Goal: Task Accomplishment & Management: Use online tool/utility

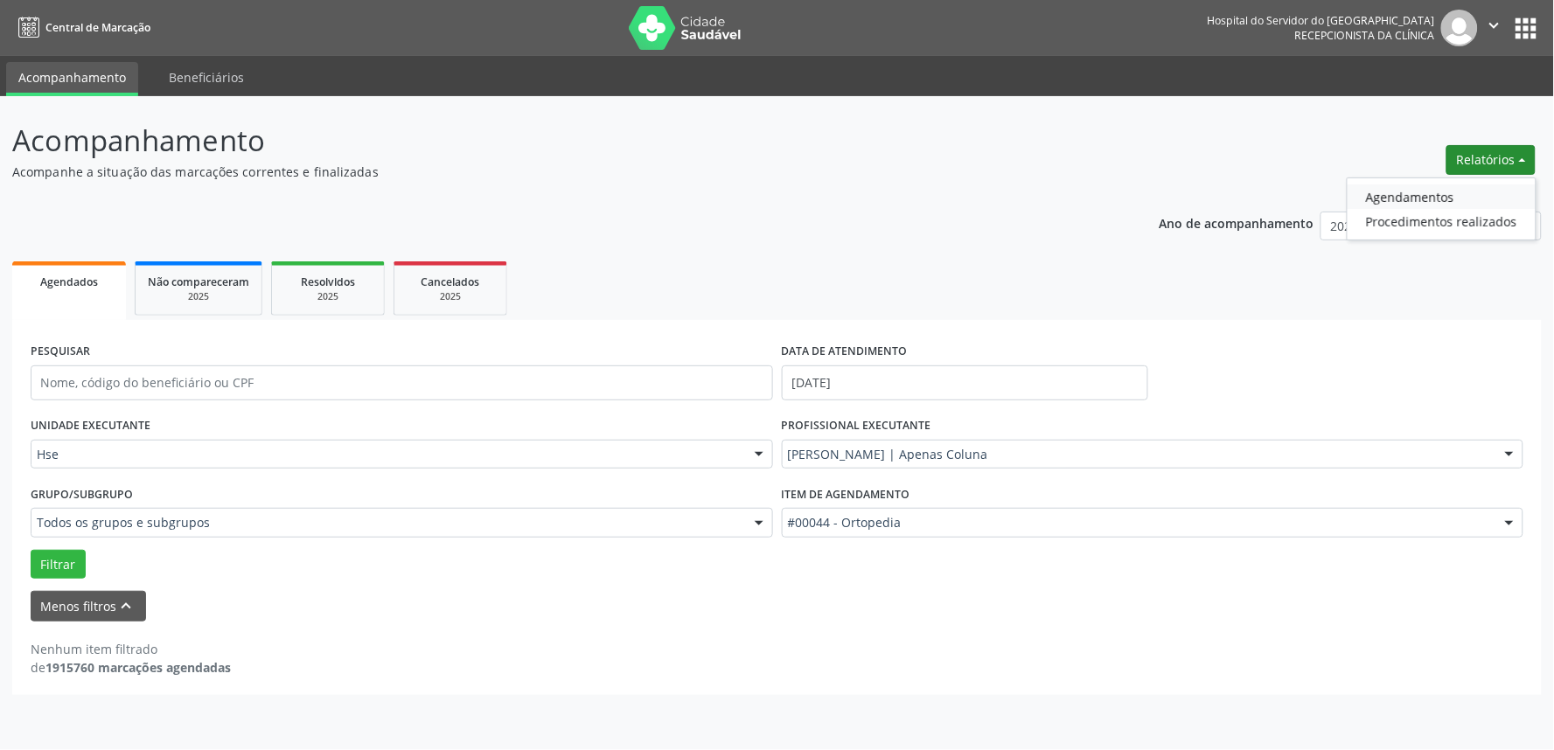
click at [1451, 189] on link "Agendamentos" at bounding box center [1441, 196] width 188 height 24
select select "8"
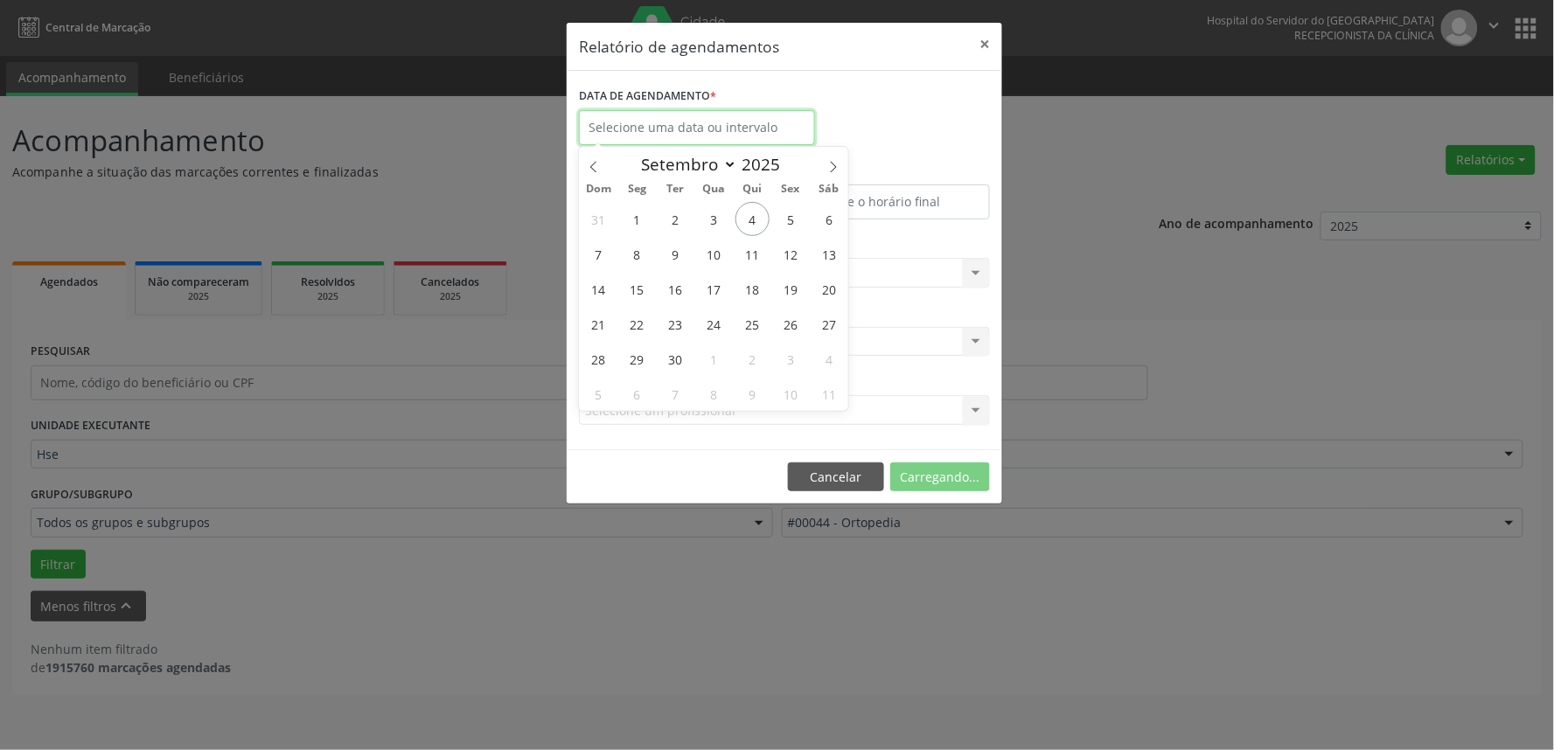
click at [773, 129] on input "text" at bounding box center [697, 127] width 236 height 35
click at [748, 215] on span "4" at bounding box center [752, 219] width 34 height 34
type input "[DATE]"
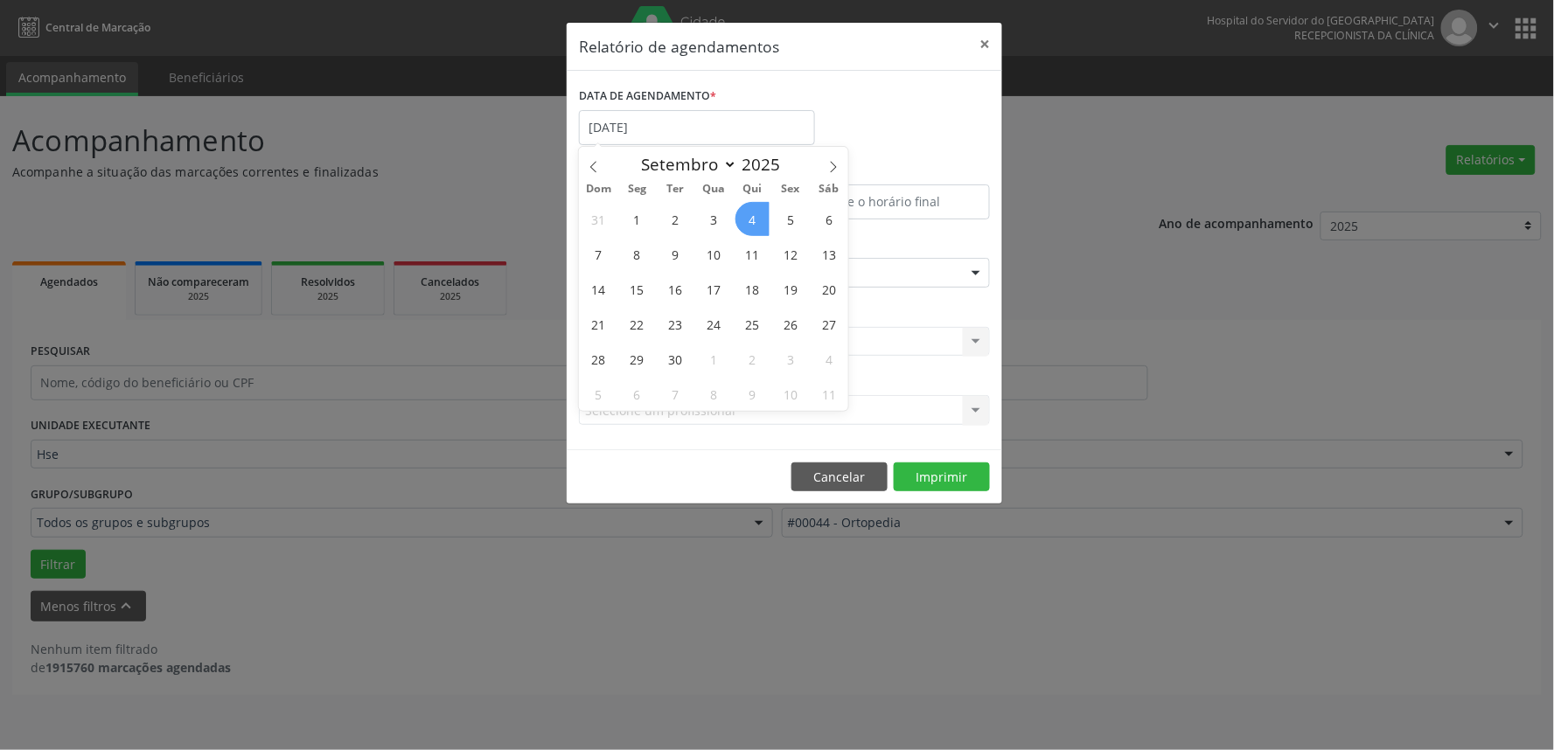
click at [755, 215] on span "4" at bounding box center [752, 219] width 34 height 34
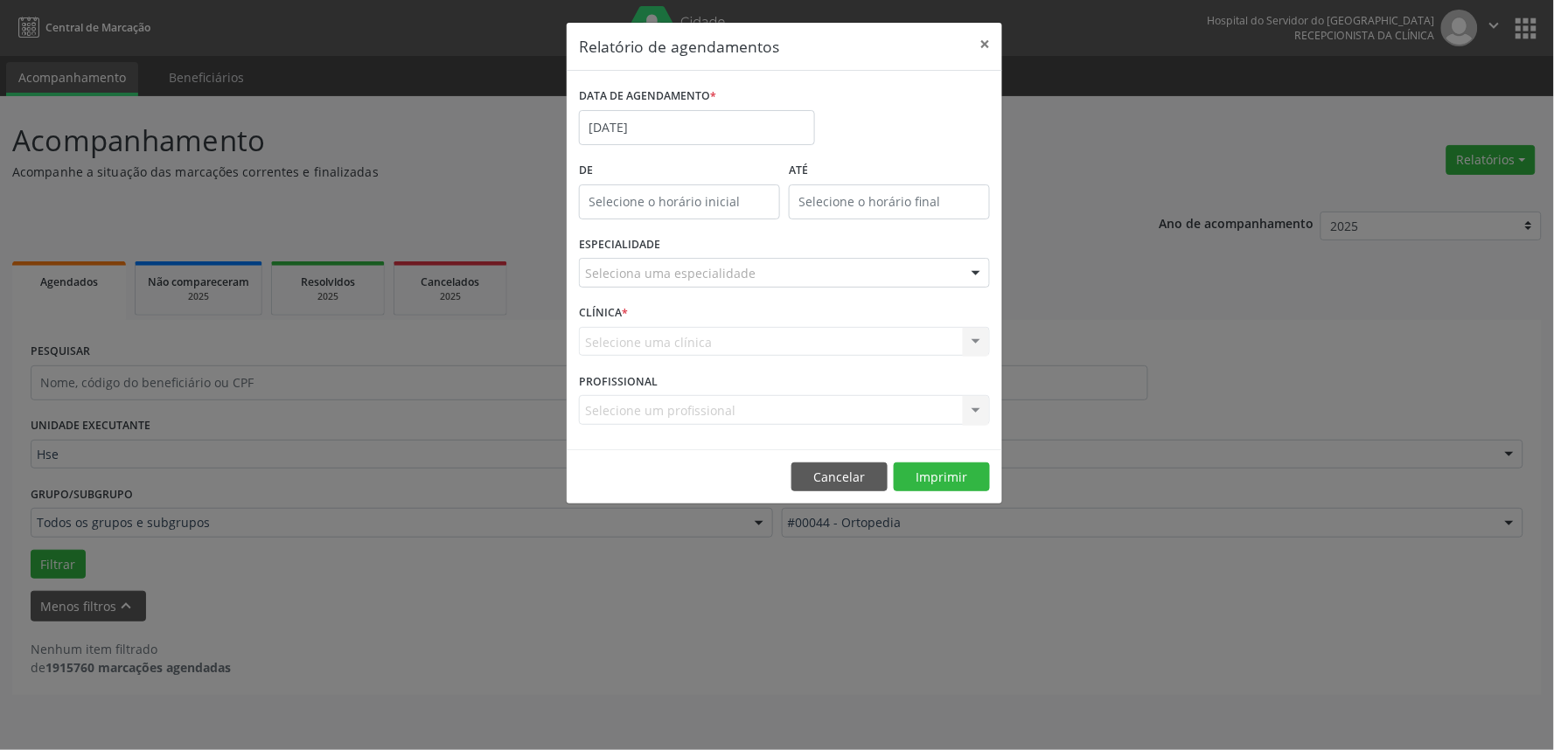
click at [975, 273] on div at bounding box center [976, 274] width 26 height 30
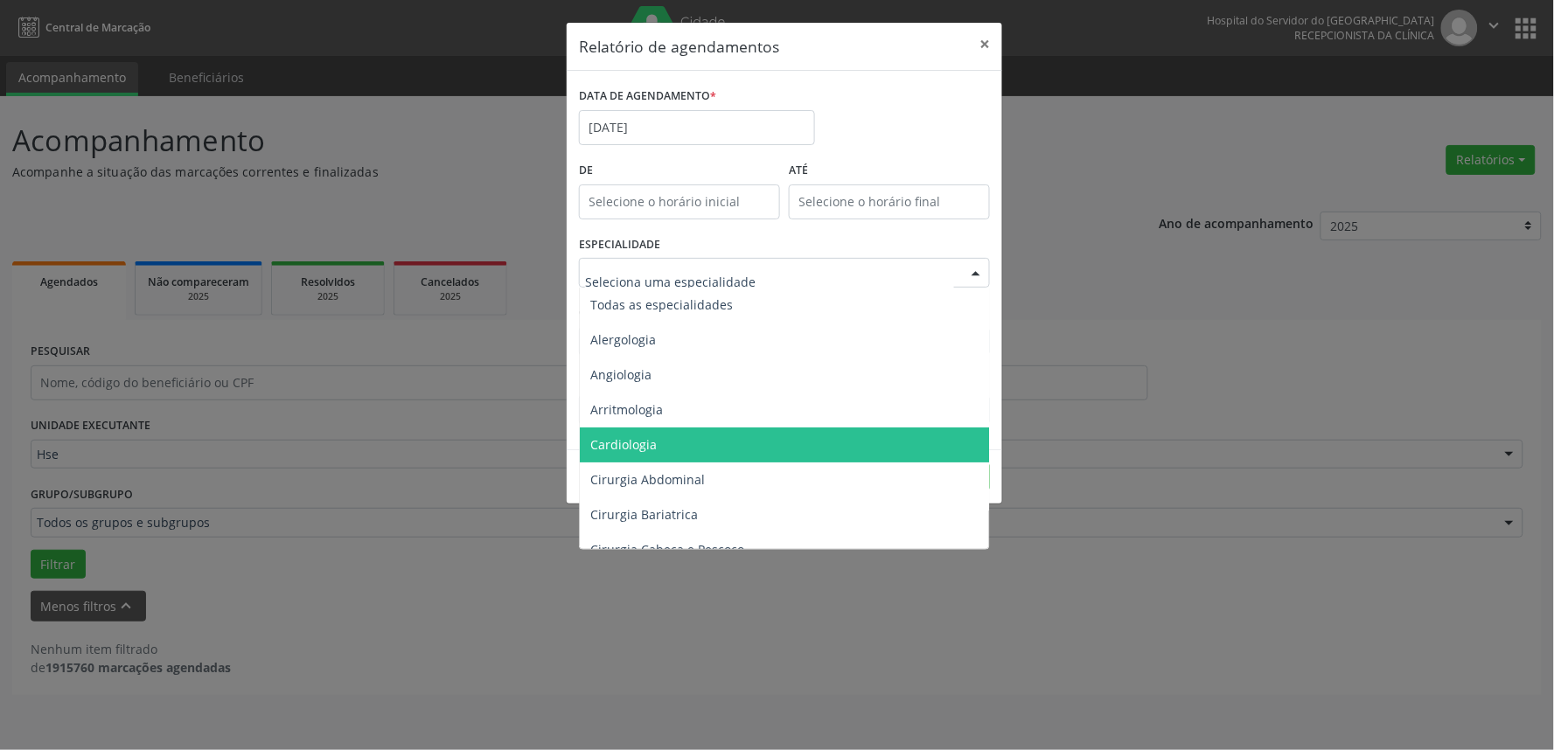
click at [927, 428] on span "Cardiologia" at bounding box center [786, 445] width 412 height 35
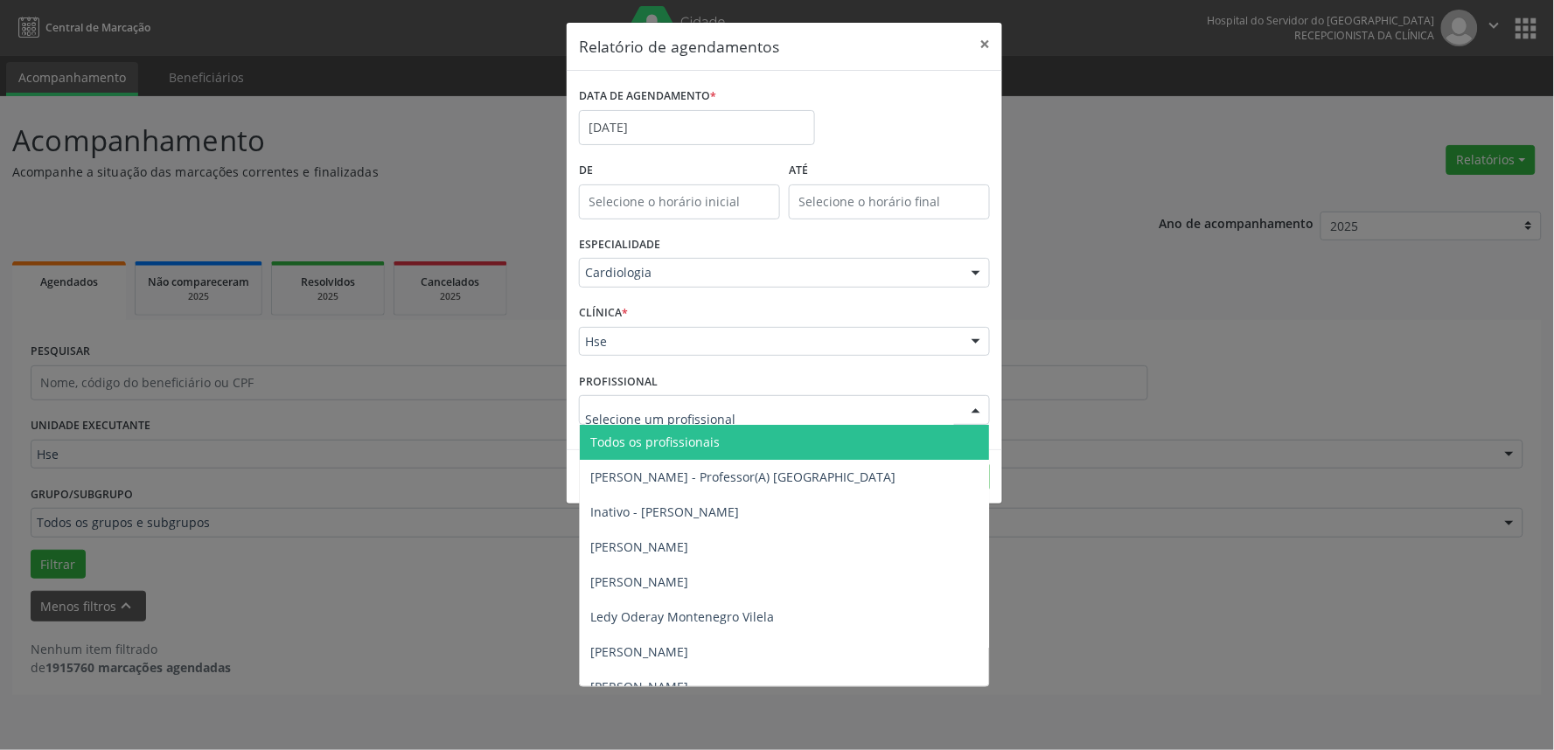
click at [972, 409] on div at bounding box center [976, 411] width 26 height 30
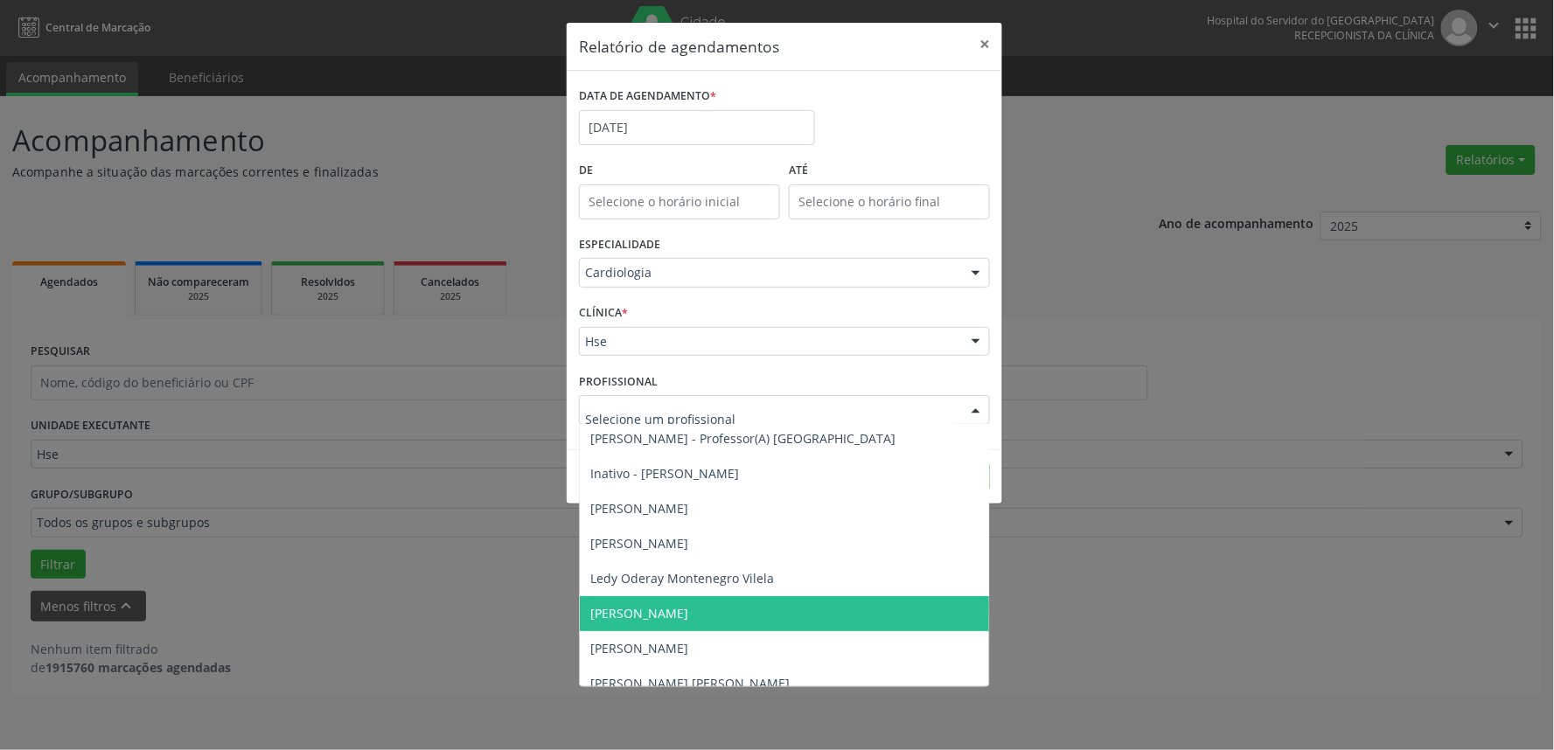
scroll to position [77, 0]
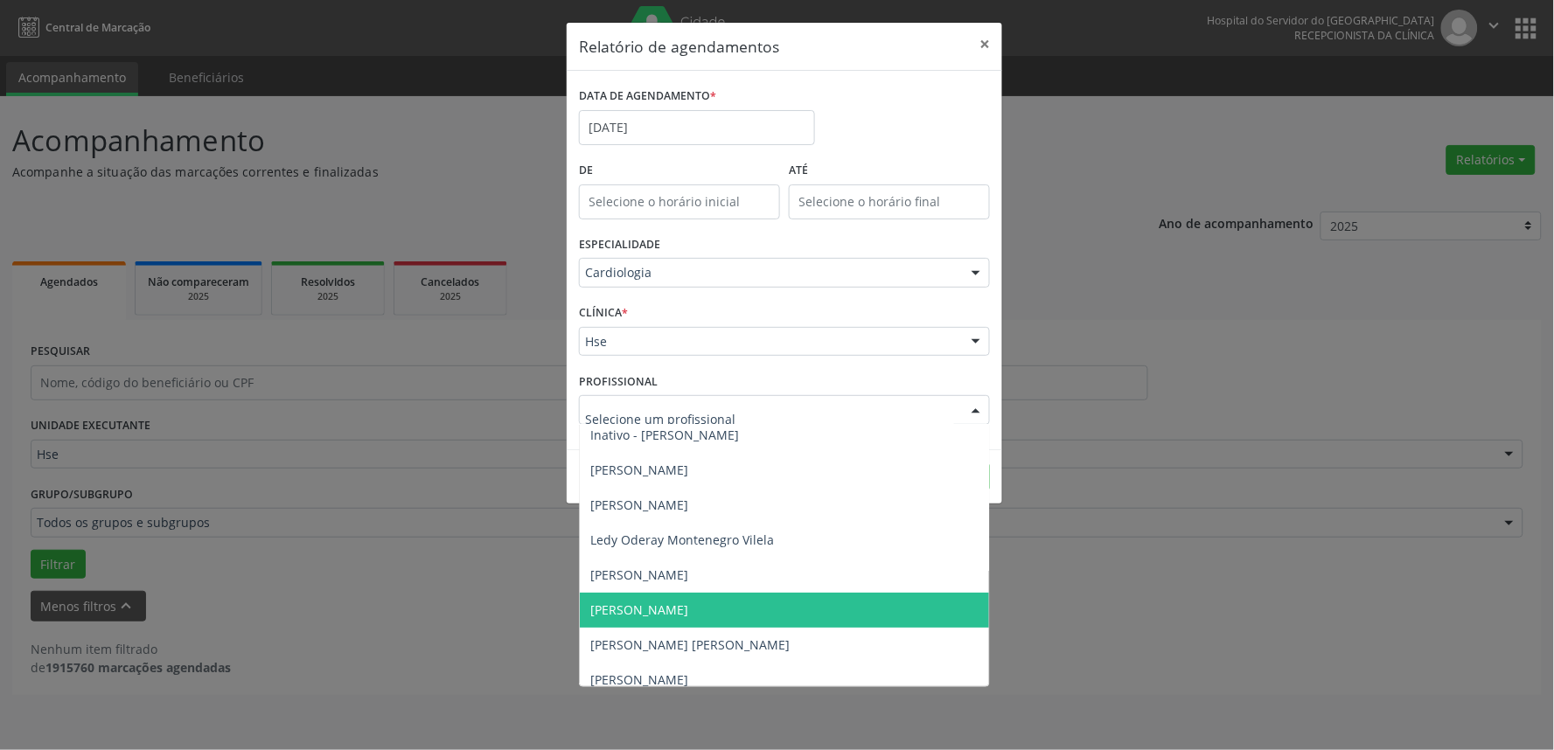
click at [783, 609] on span "[PERSON_NAME]" at bounding box center [784, 610] width 409 height 35
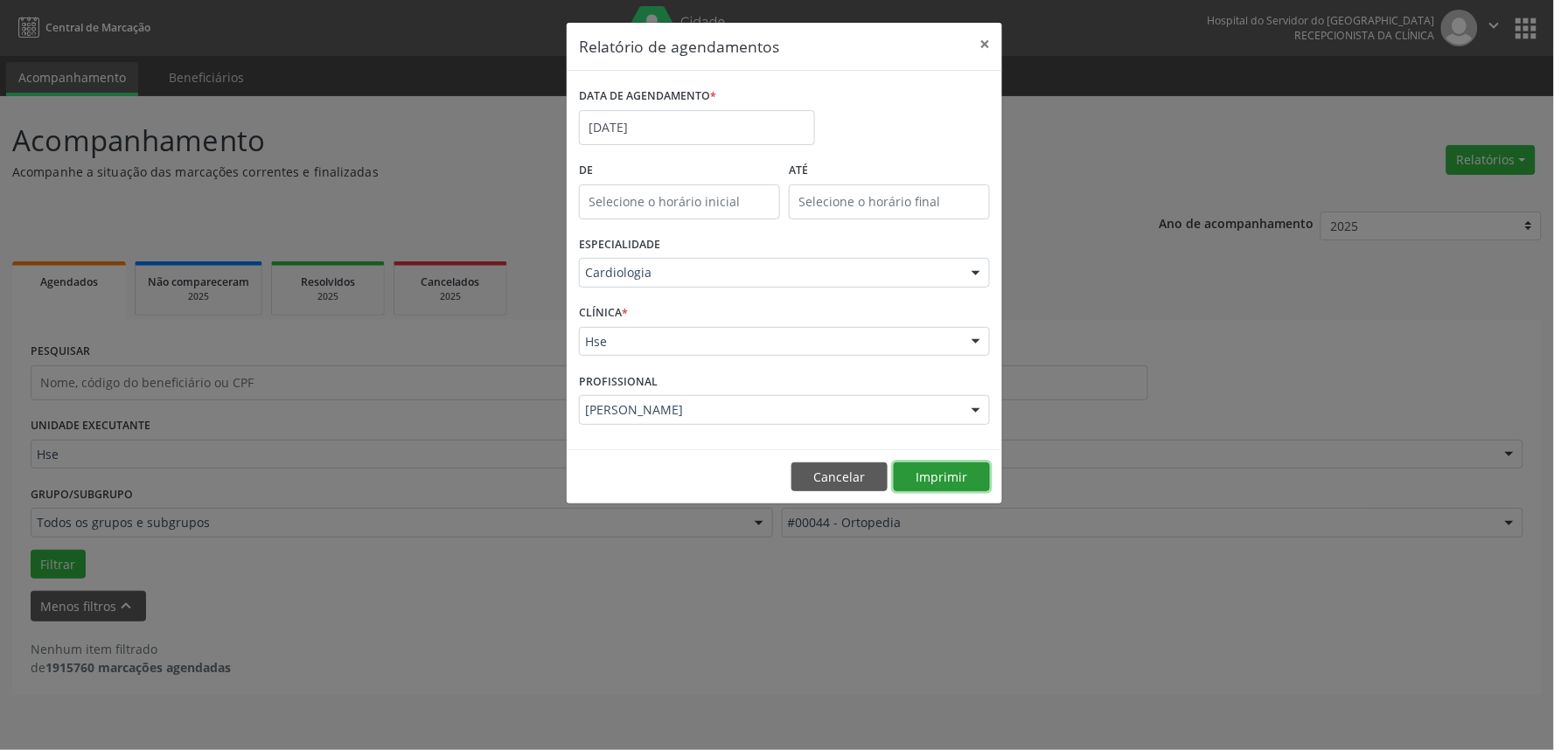
click at [957, 467] on button "Imprimir" at bounding box center [942, 478] width 96 height 30
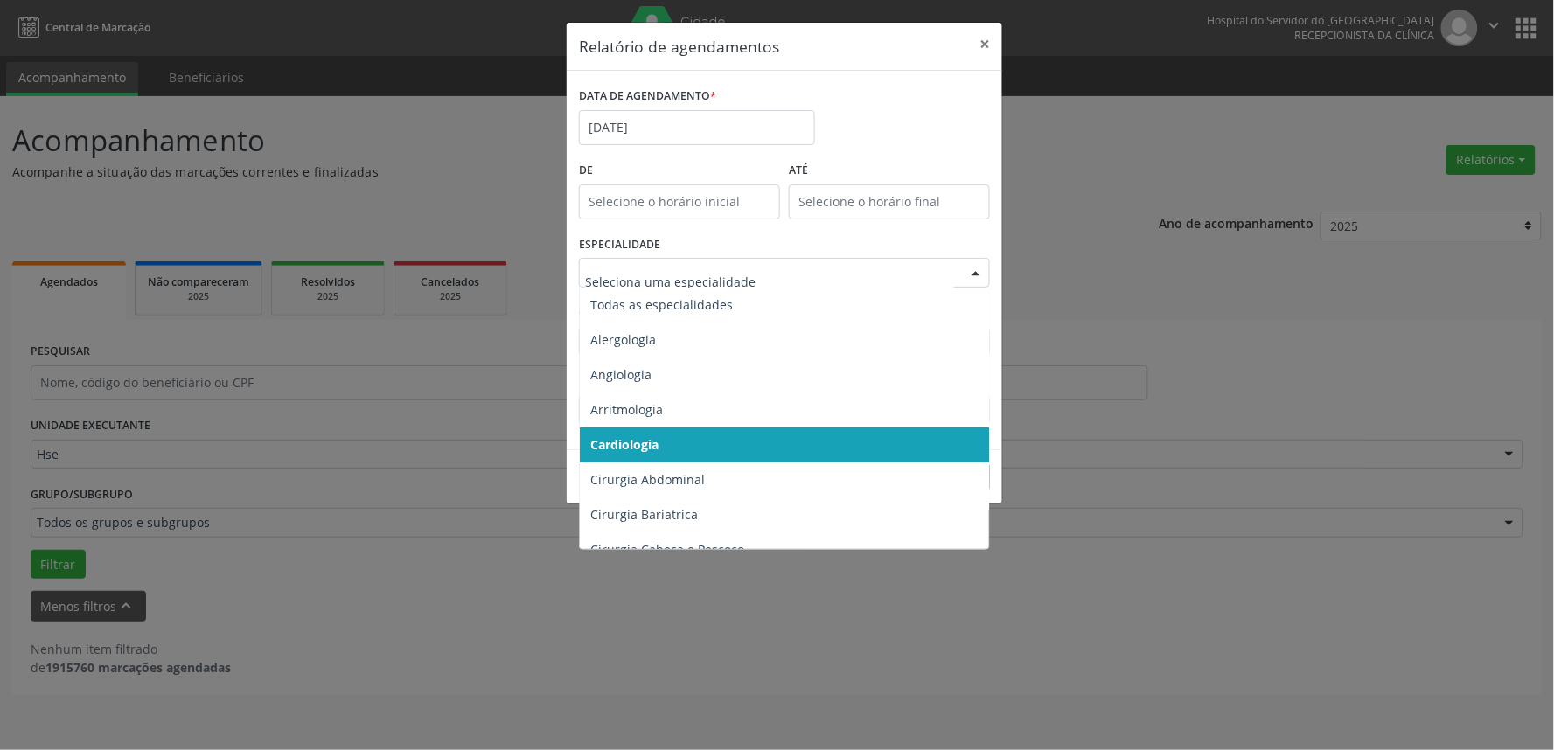
click at [980, 273] on div at bounding box center [976, 274] width 26 height 30
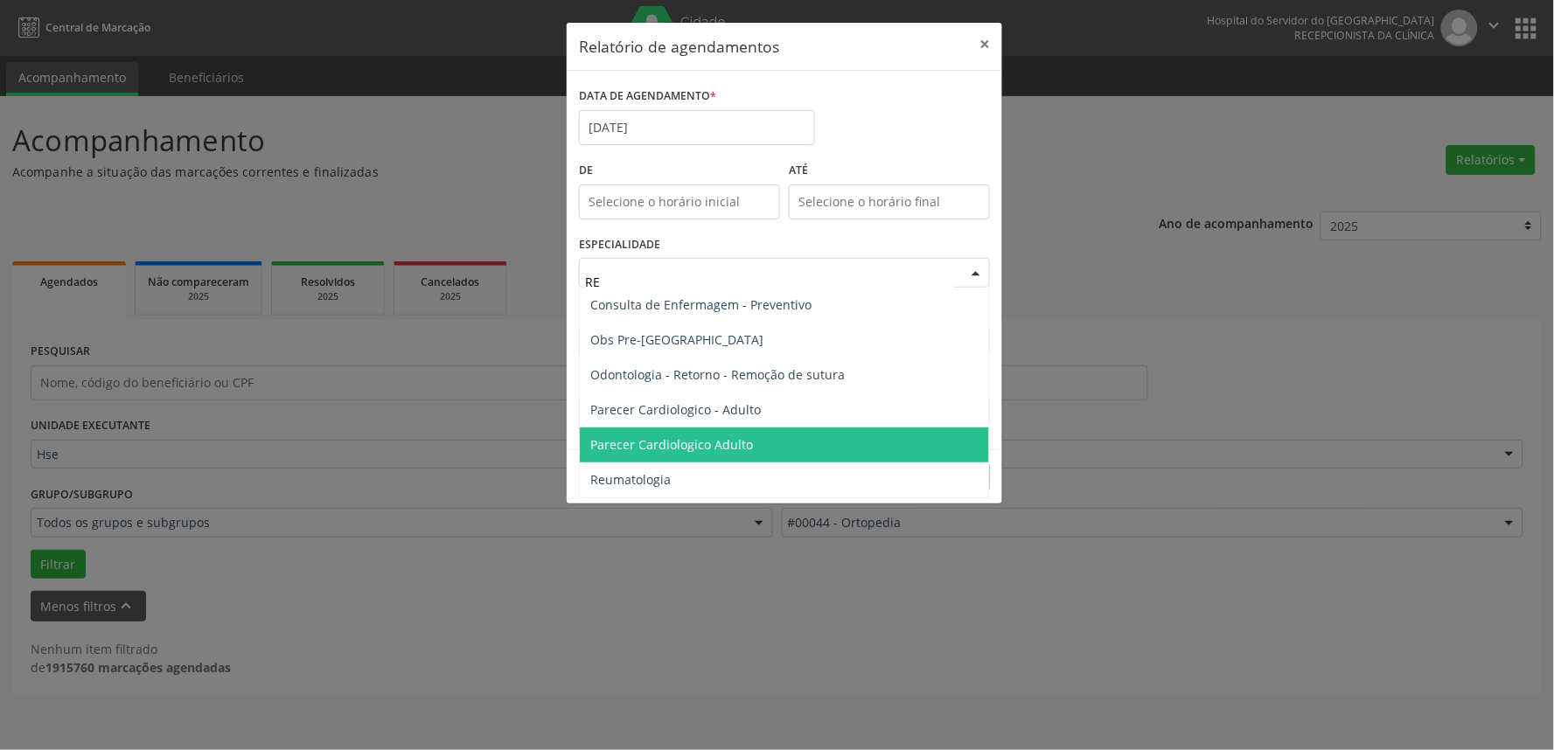
type input "REU"
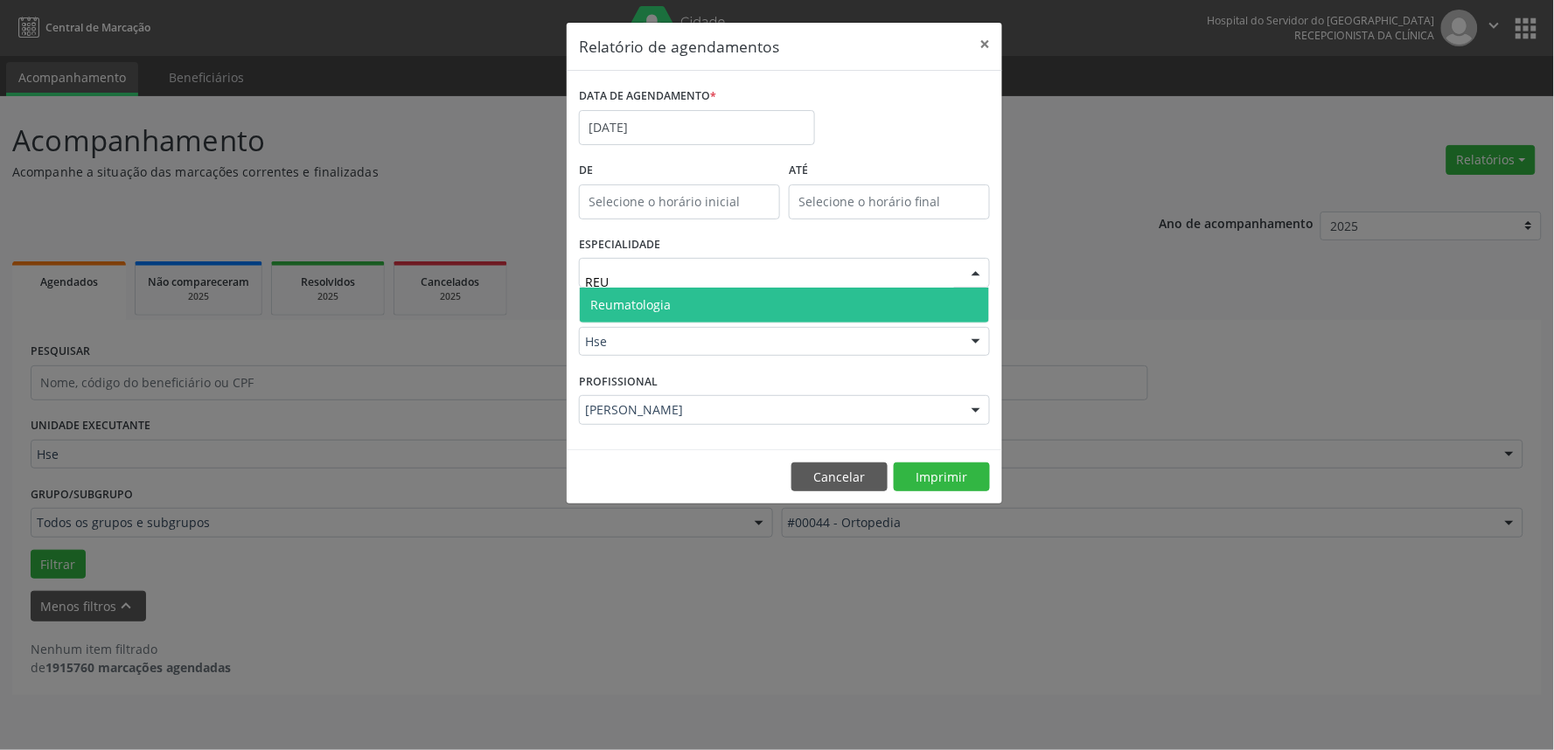
click at [910, 300] on span "Reumatologia" at bounding box center [784, 305] width 409 height 35
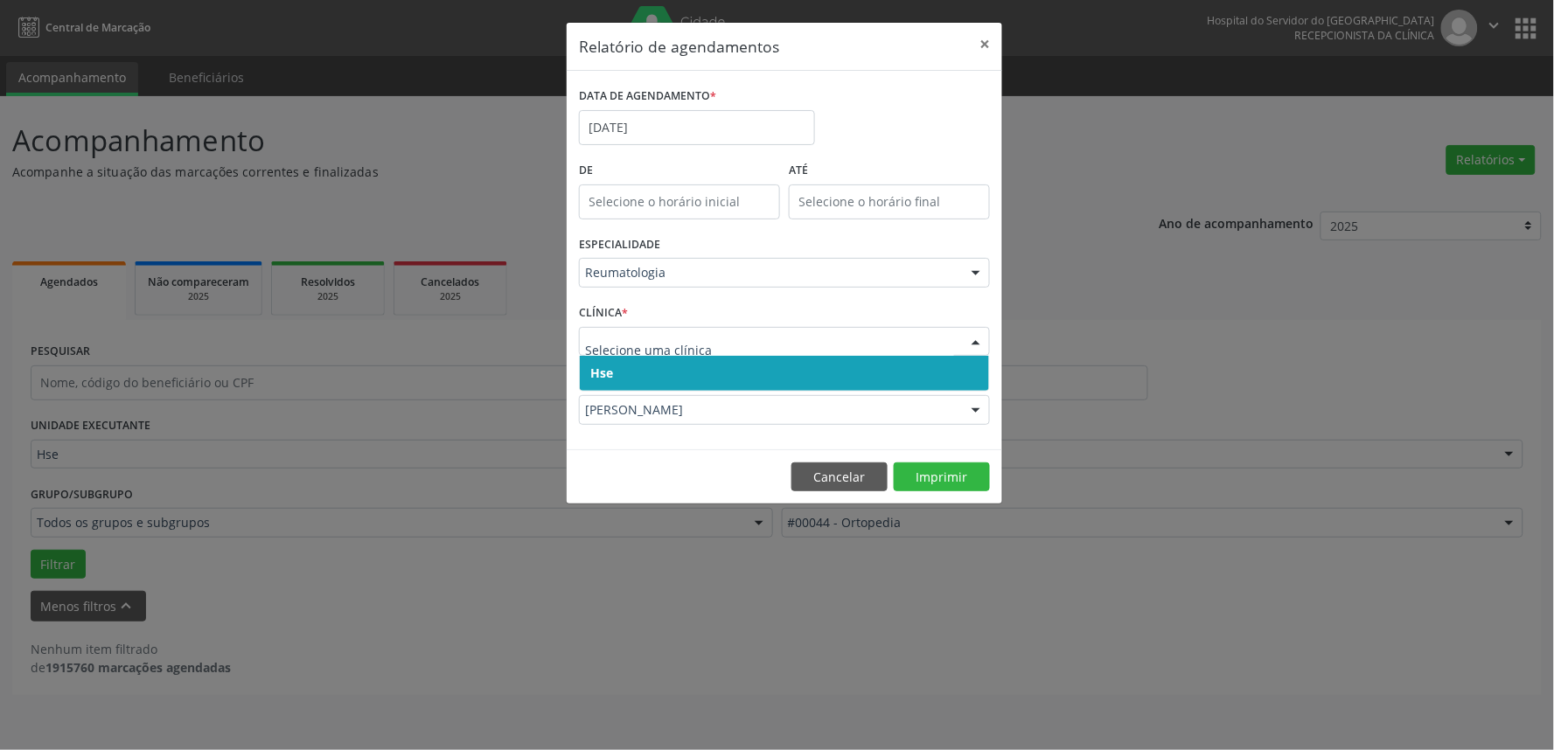
click at [969, 344] on div at bounding box center [976, 343] width 26 height 30
click at [960, 370] on span "Hse" at bounding box center [784, 373] width 409 height 35
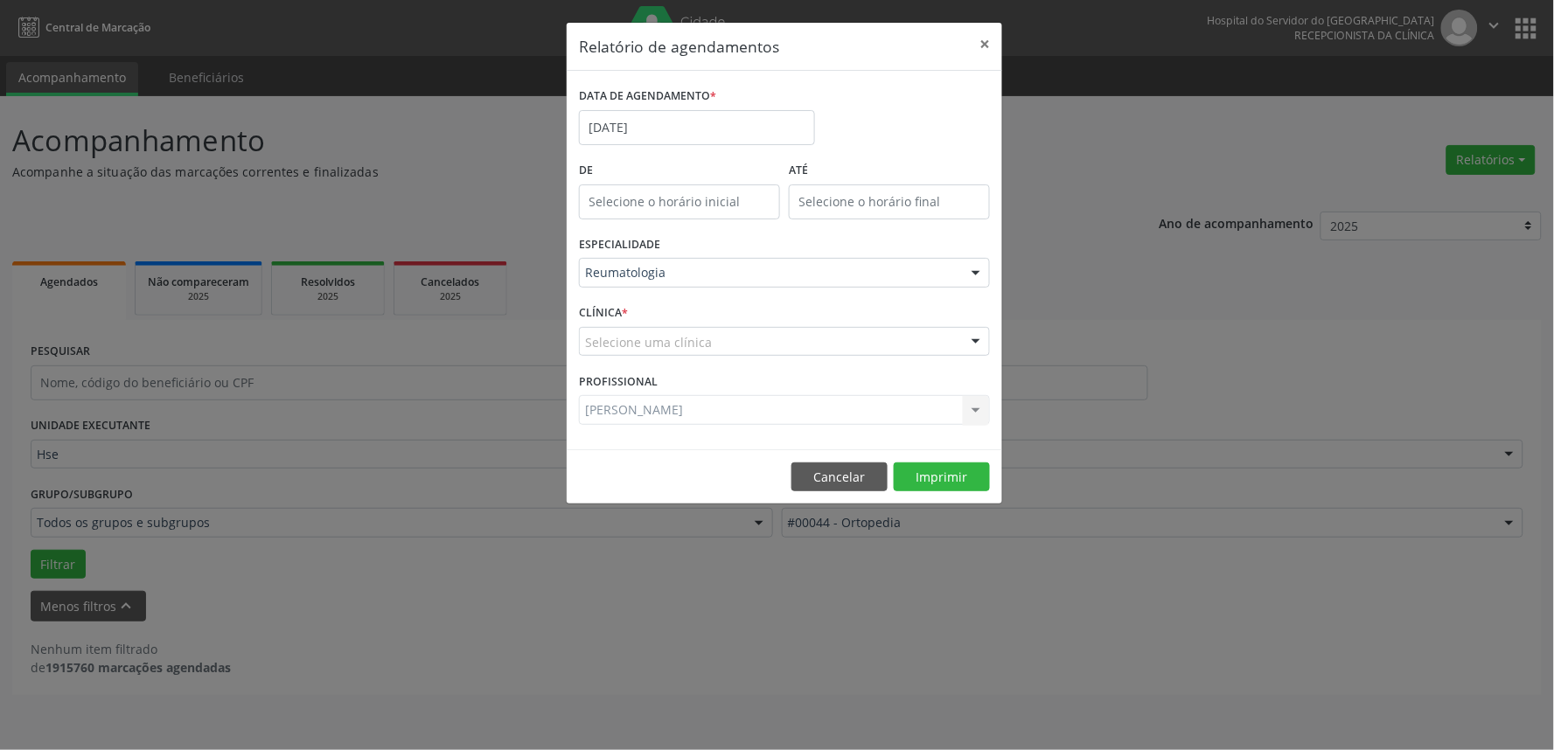
click at [971, 336] on div at bounding box center [976, 343] width 26 height 30
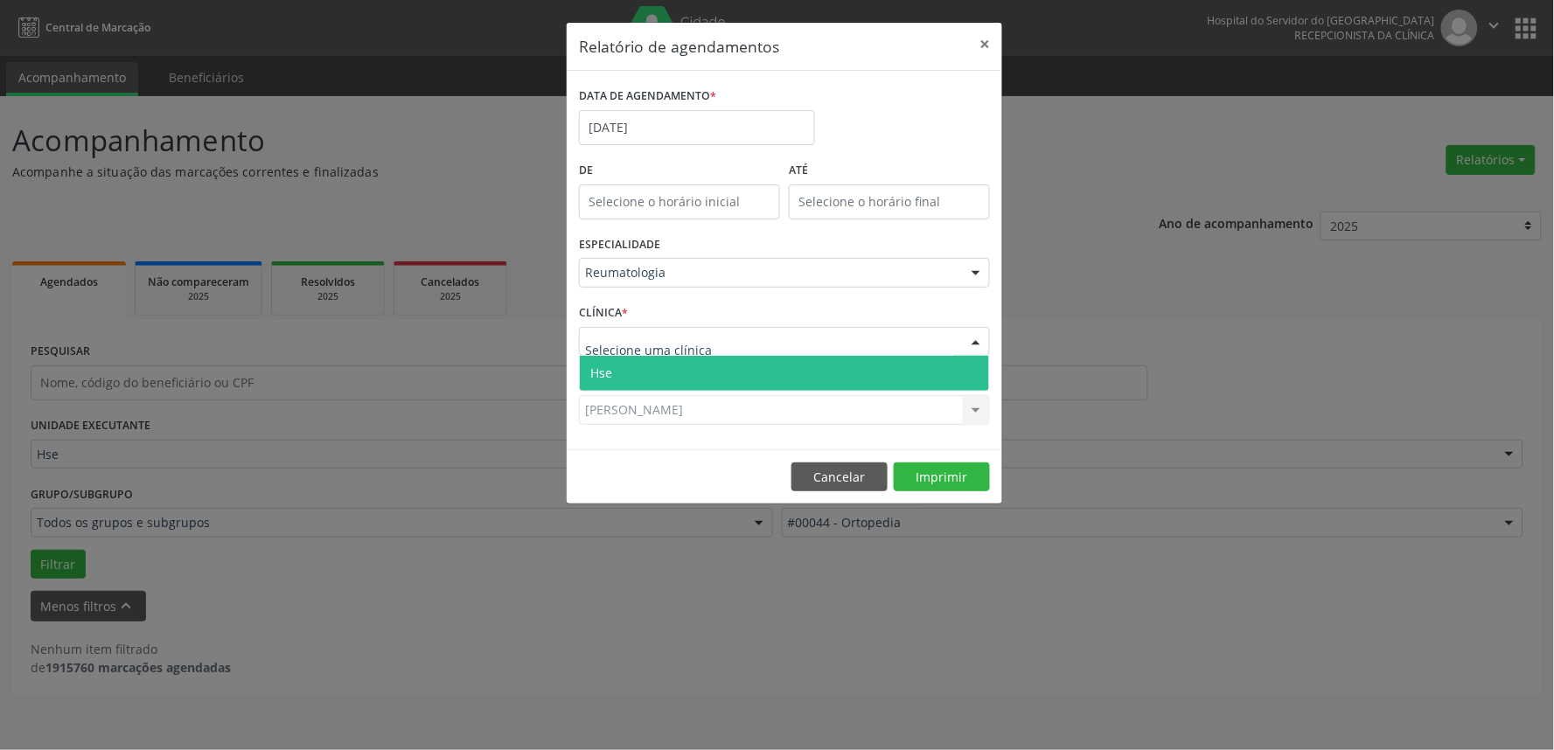
click at [972, 377] on span "Hse" at bounding box center [784, 373] width 409 height 35
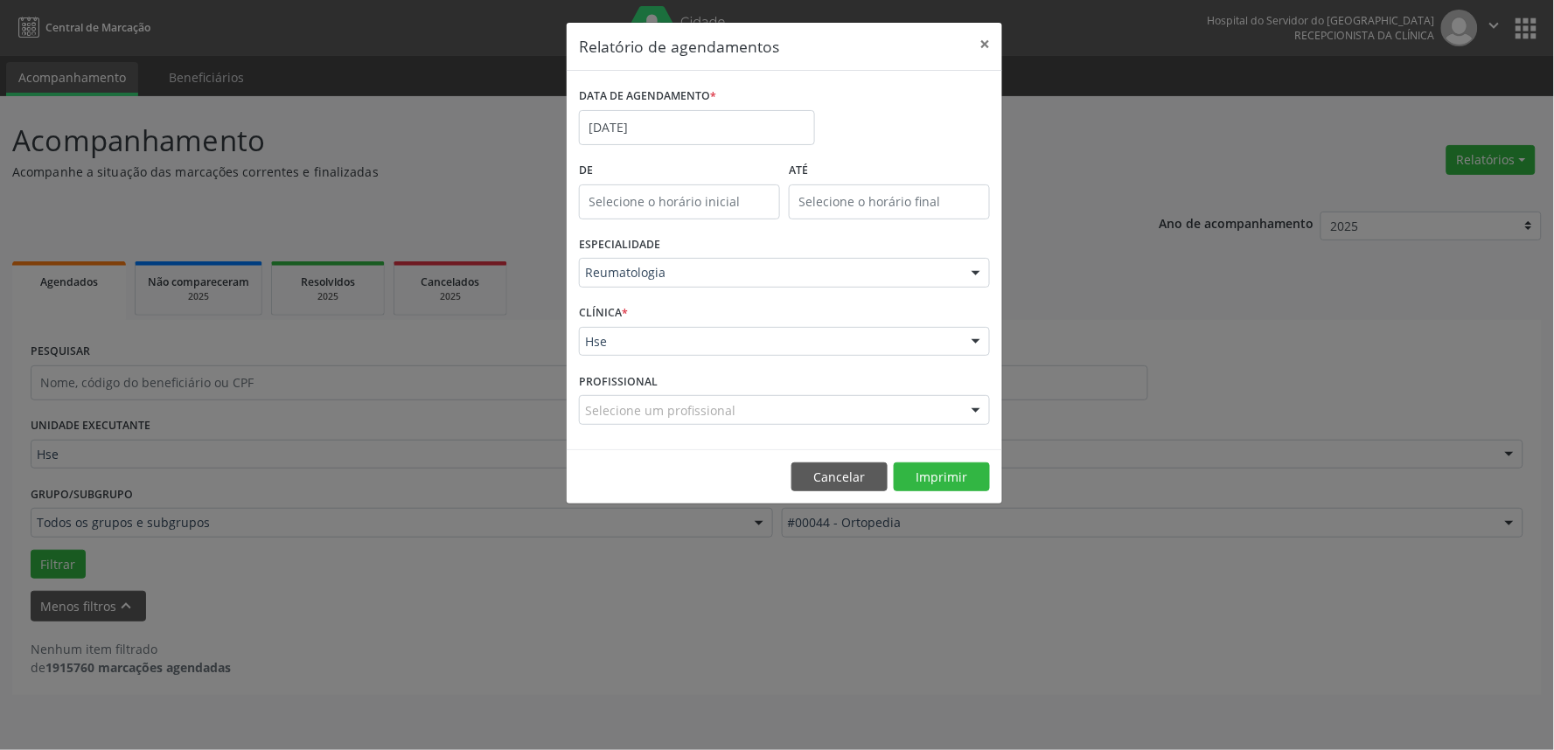
scroll to position [53, 0]
click at [977, 407] on div at bounding box center [976, 411] width 26 height 30
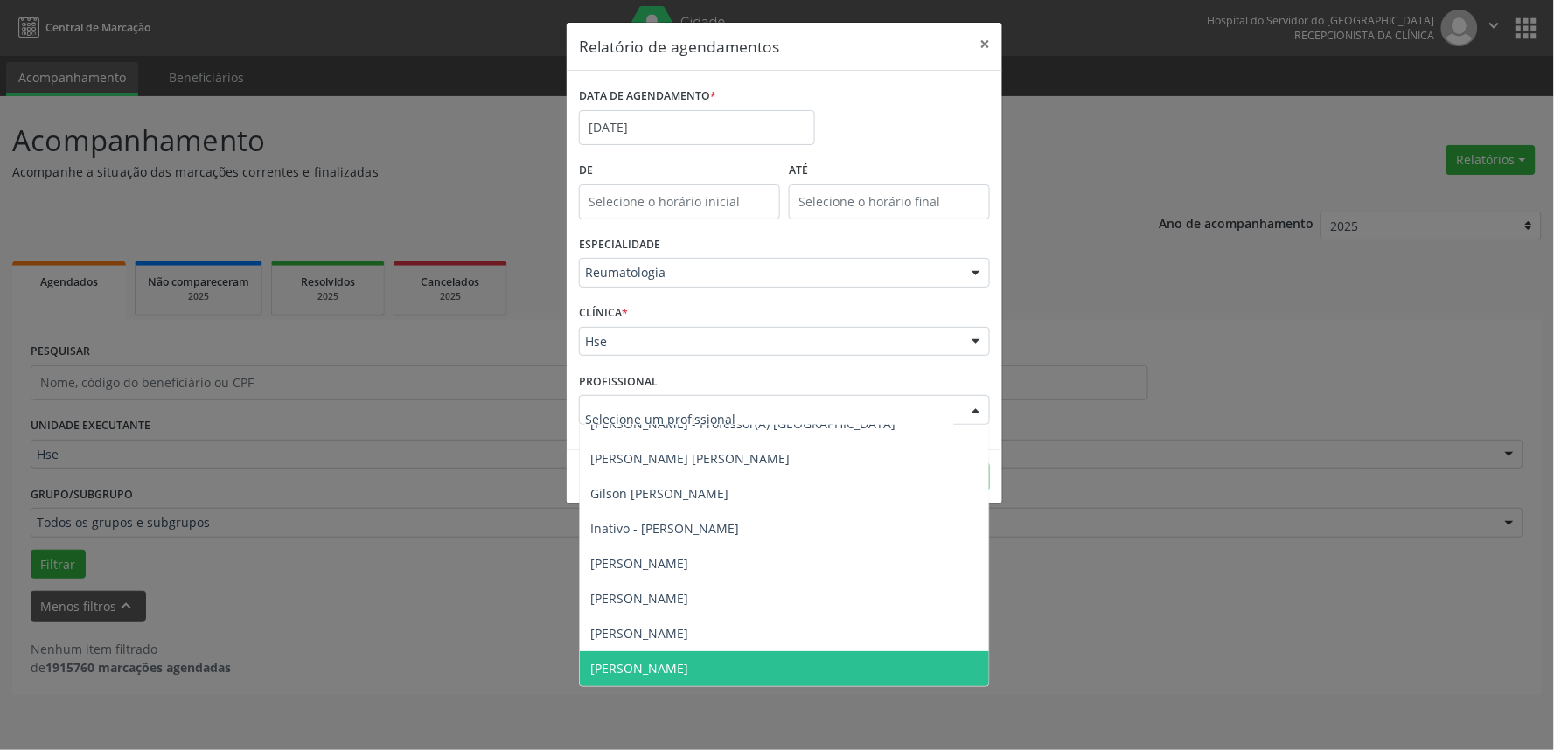
click at [881, 666] on span "[PERSON_NAME]" at bounding box center [784, 668] width 409 height 35
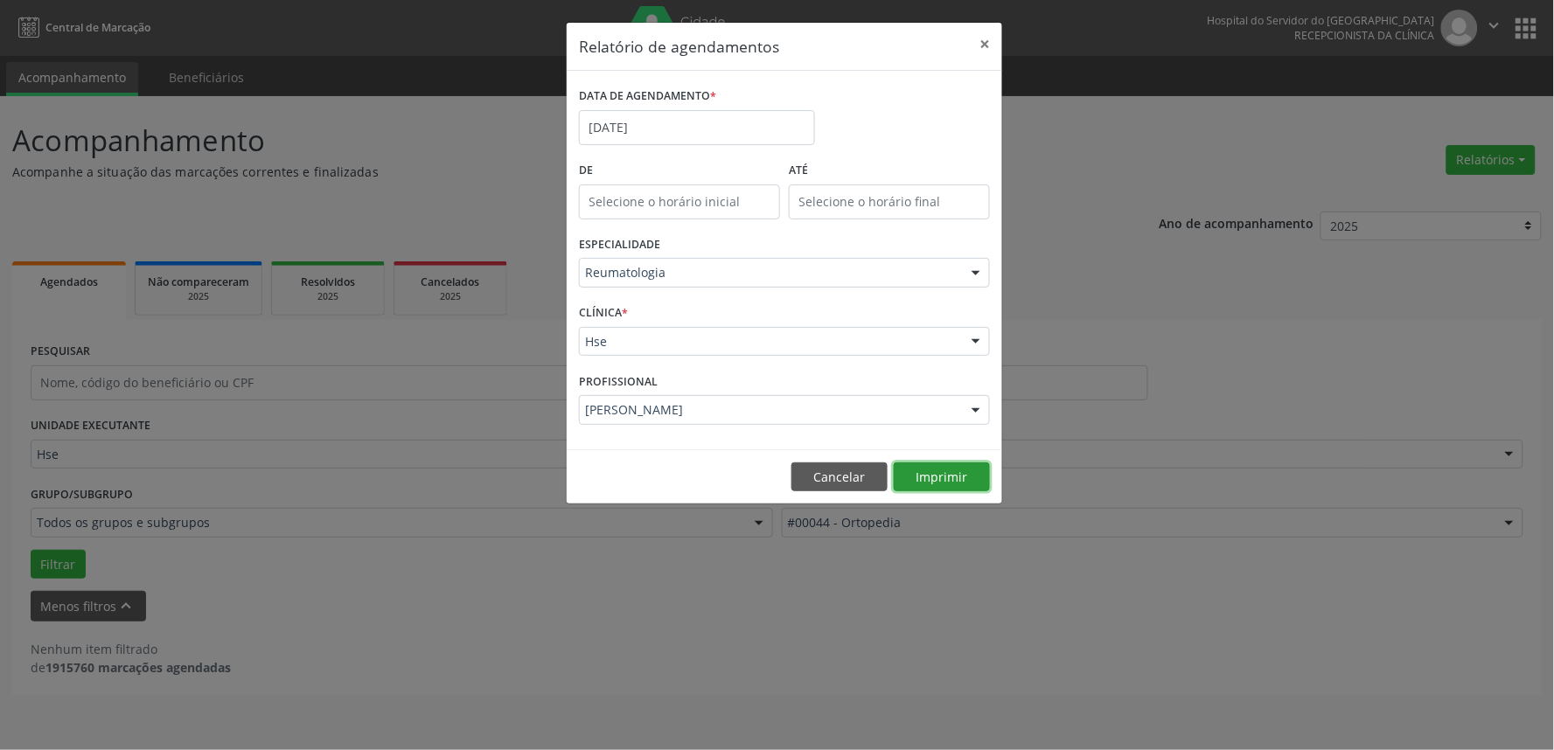
click at [950, 473] on button "Imprimir" at bounding box center [942, 478] width 96 height 30
click at [984, 39] on button "×" at bounding box center [984, 44] width 35 height 43
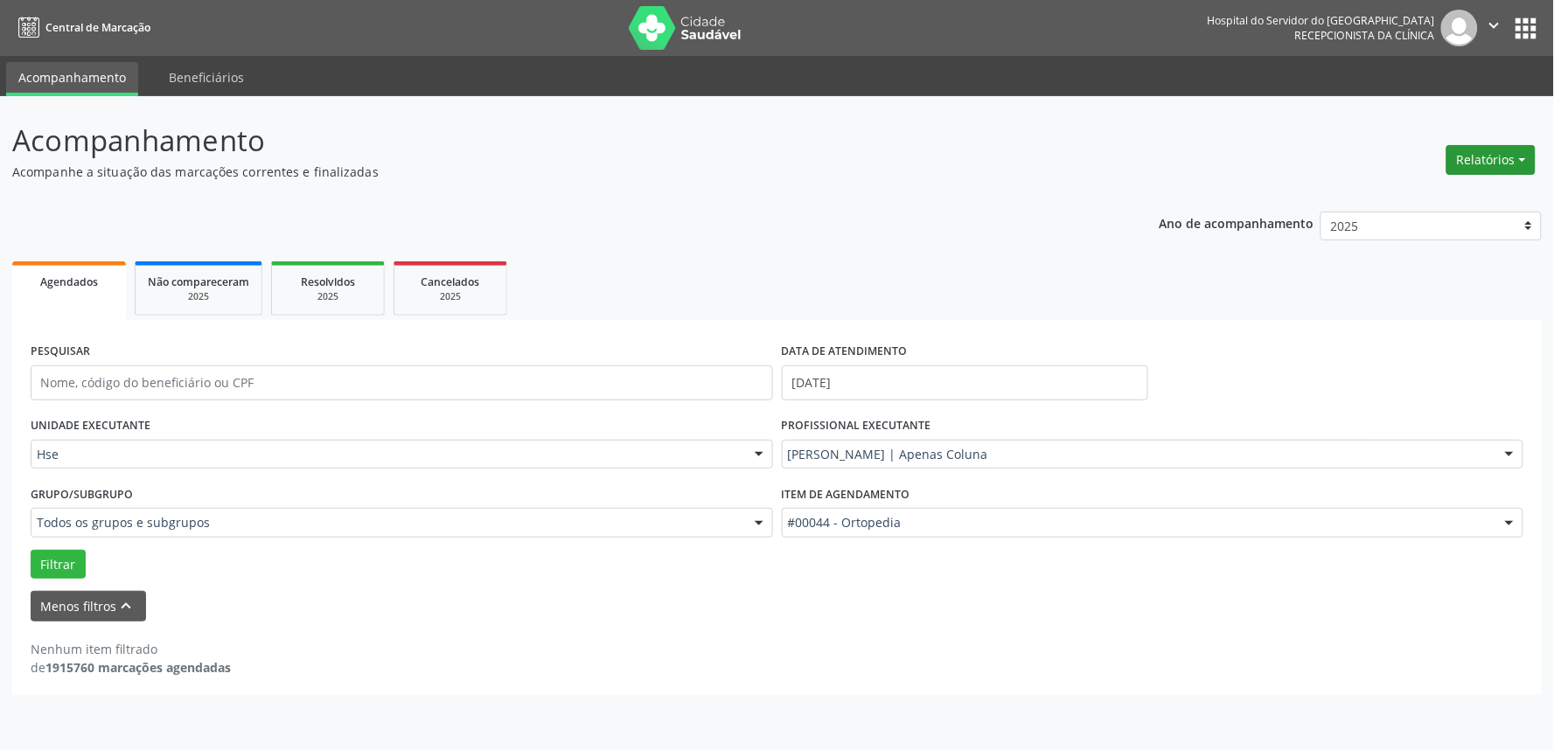
click at [1471, 151] on button "Relatórios" at bounding box center [1490, 160] width 89 height 30
click at [1440, 184] on link "Agendamentos" at bounding box center [1441, 196] width 188 height 24
select select "8"
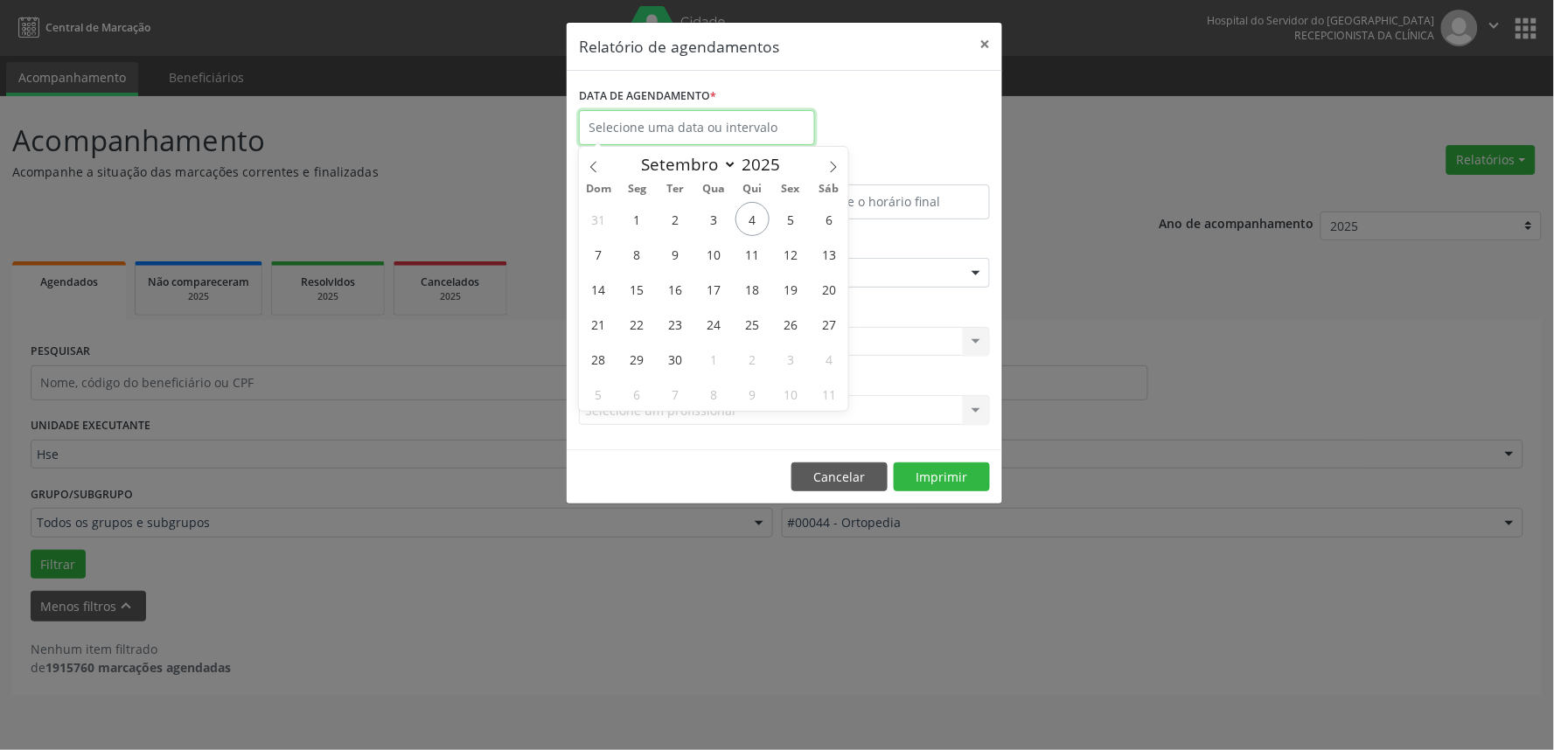
click at [713, 127] on input "text" at bounding box center [697, 127] width 236 height 35
click at [641, 259] on span "8" at bounding box center [637, 254] width 34 height 34
type input "[DATE]"
click at [641, 259] on span "8" at bounding box center [637, 254] width 34 height 34
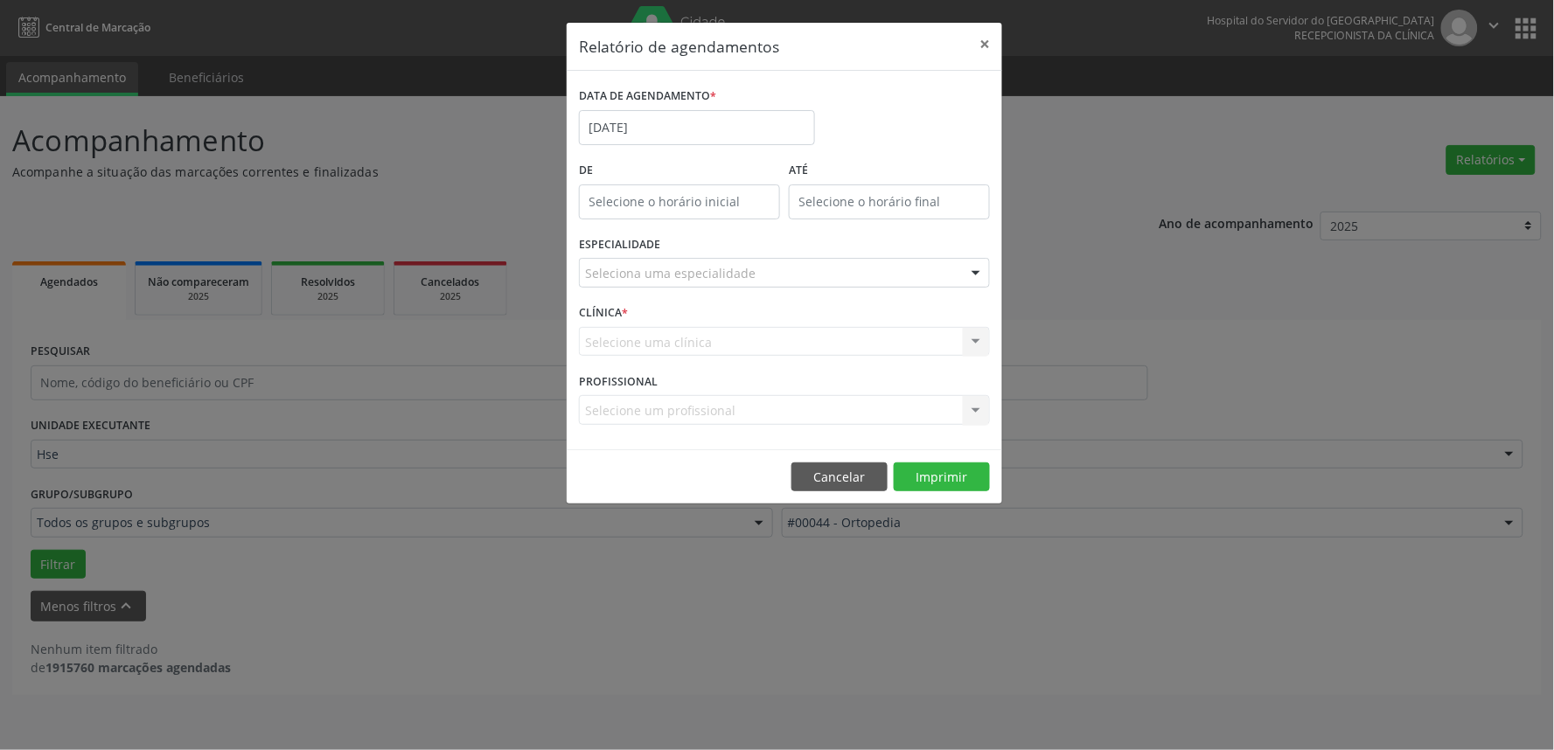
click at [973, 274] on div at bounding box center [976, 274] width 26 height 30
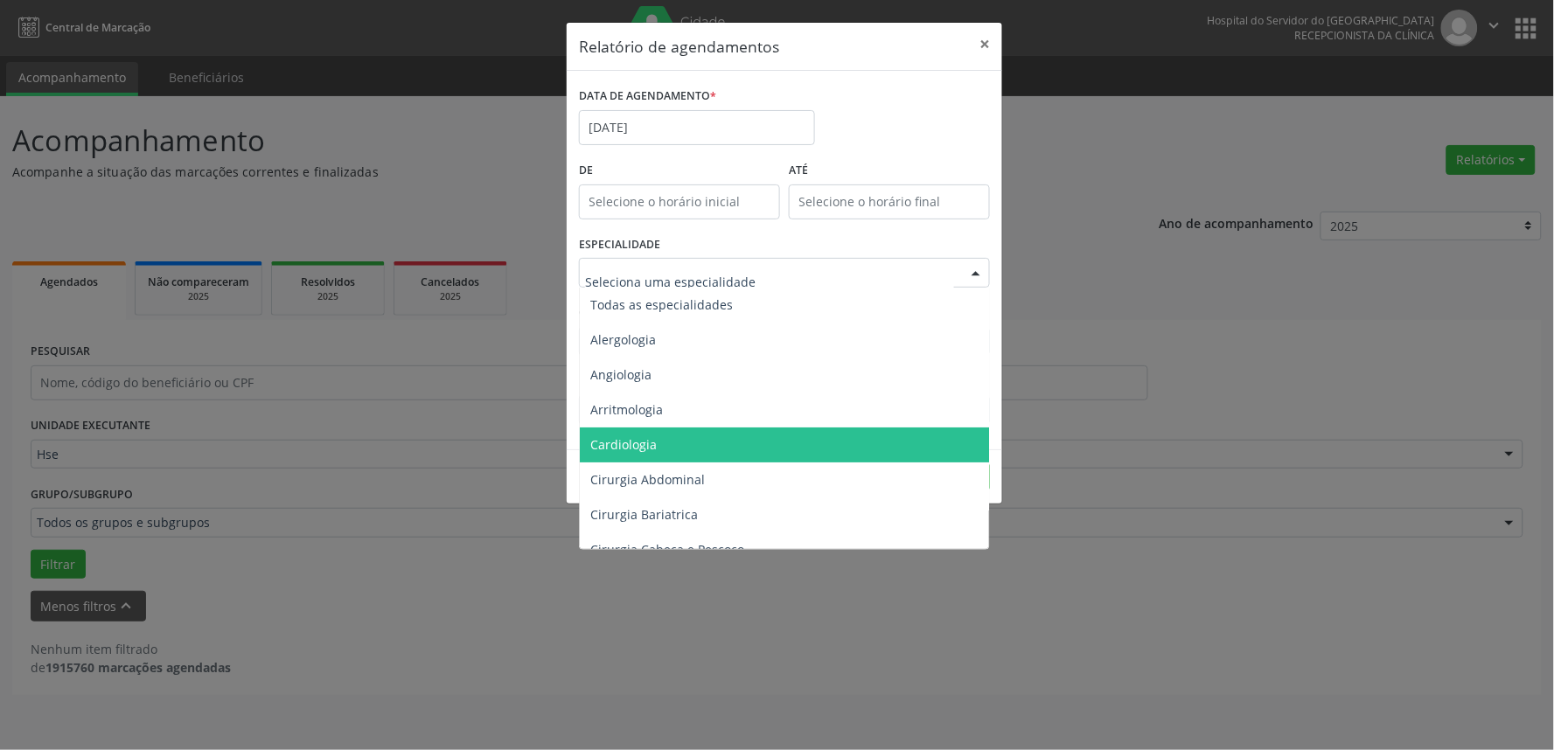
click at [696, 443] on span "Cardiologia" at bounding box center [786, 445] width 412 height 35
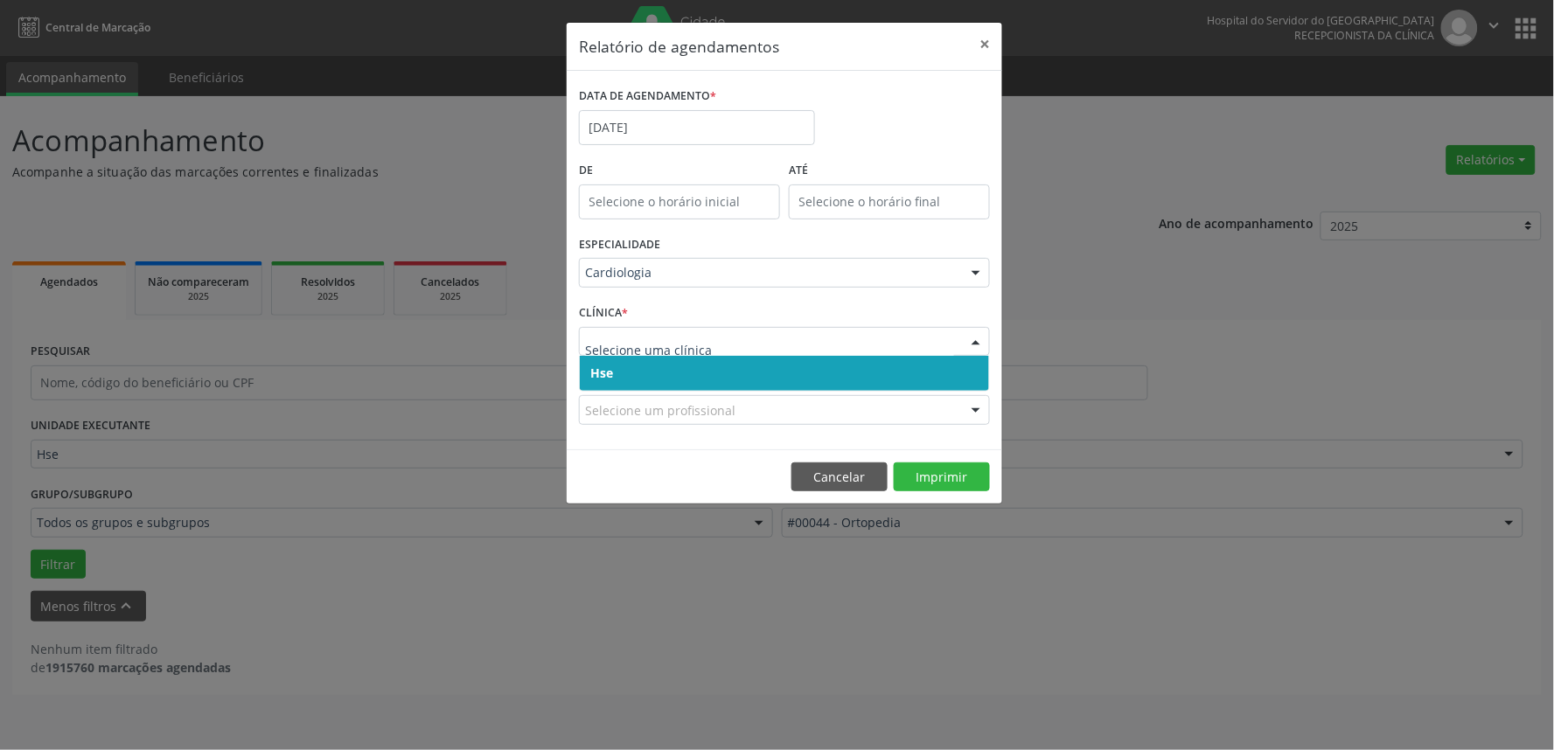
click at [980, 334] on div at bounding box center [976, 343] width 26 height 30
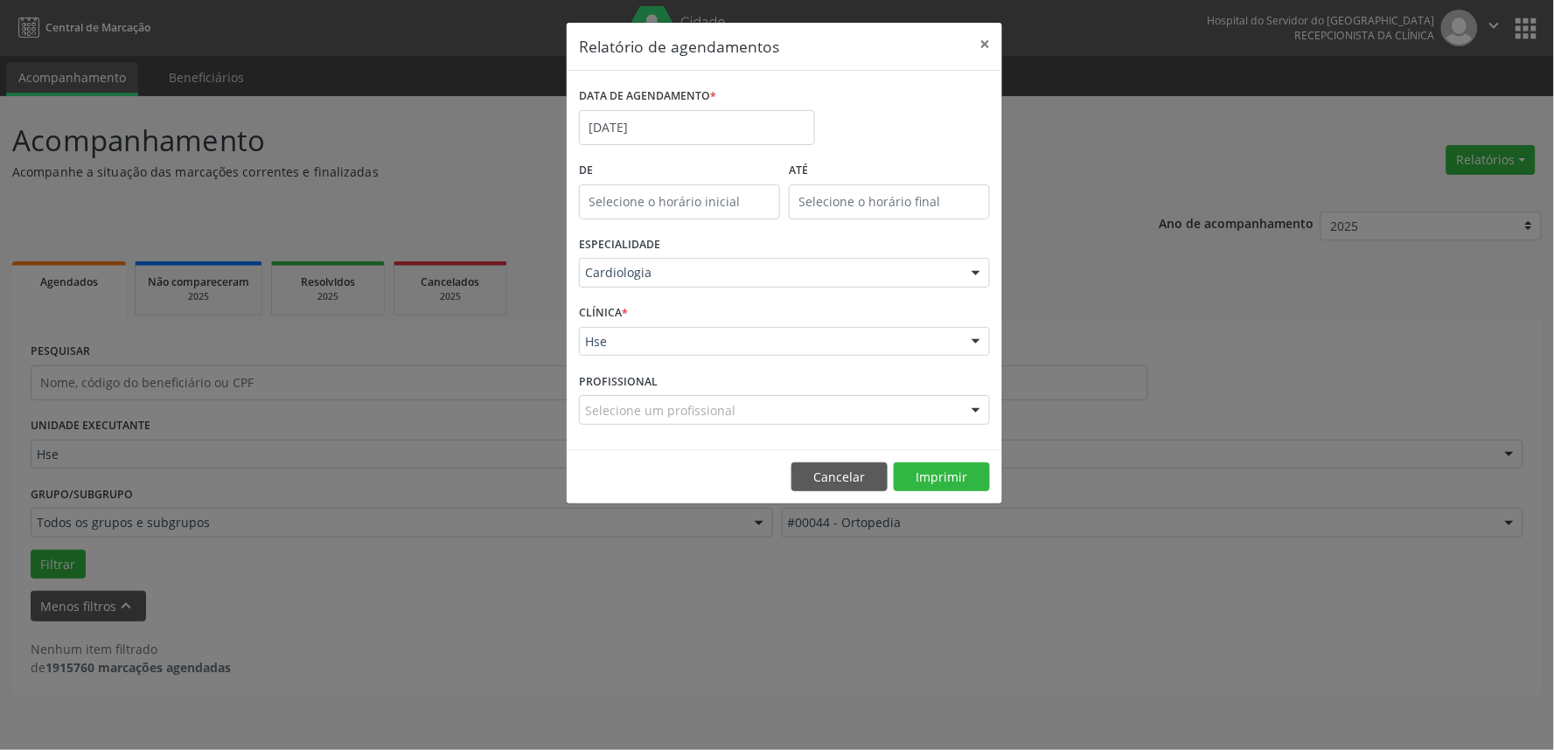
click at [971, 351] on div at bounding box center [976, 343] width 26 height 30
click at [975, 337] on div at bounding box center [976, 343] width 26 height 30
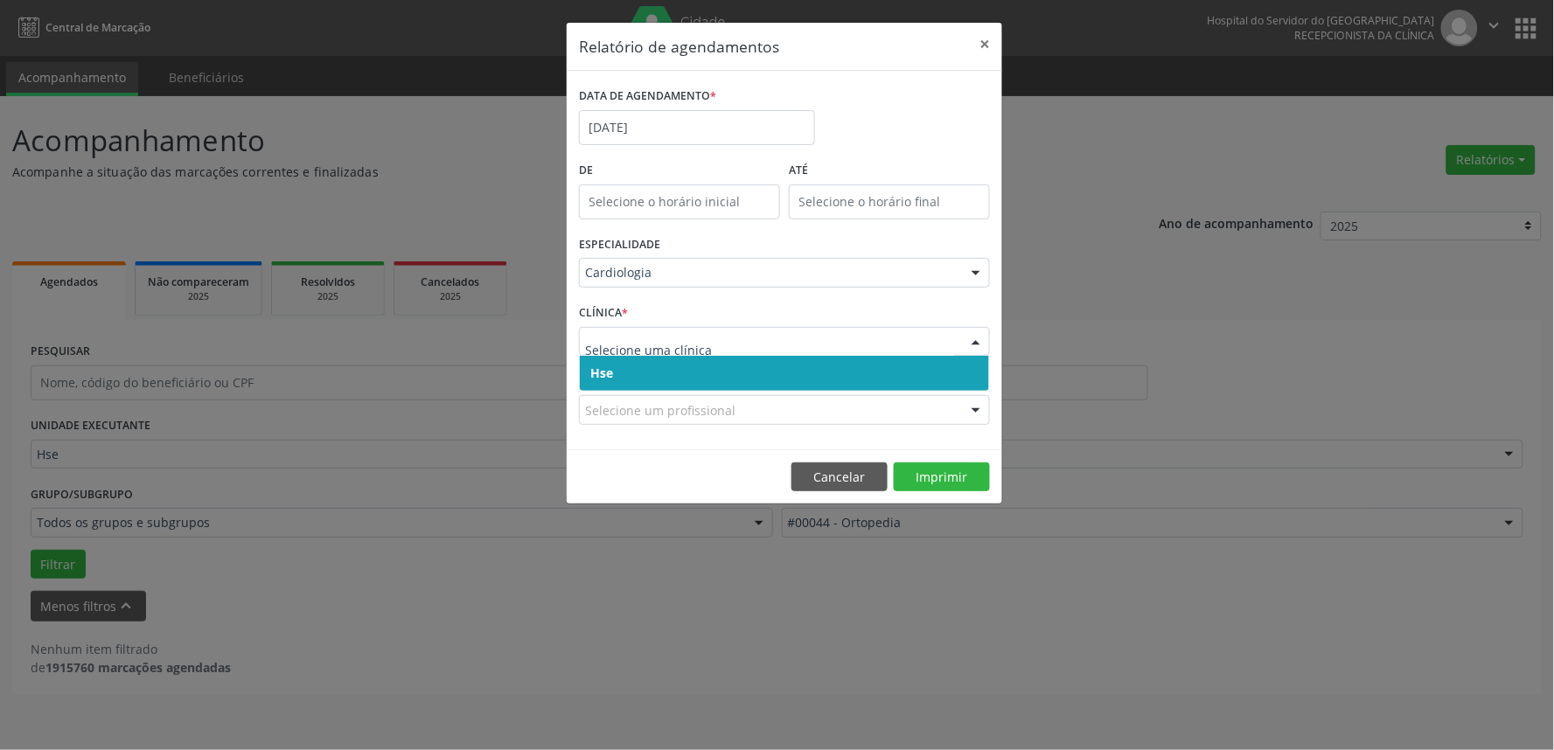
click at [967, 370] on span "Hse" at bounding box center [784, 373] width 409 height 35
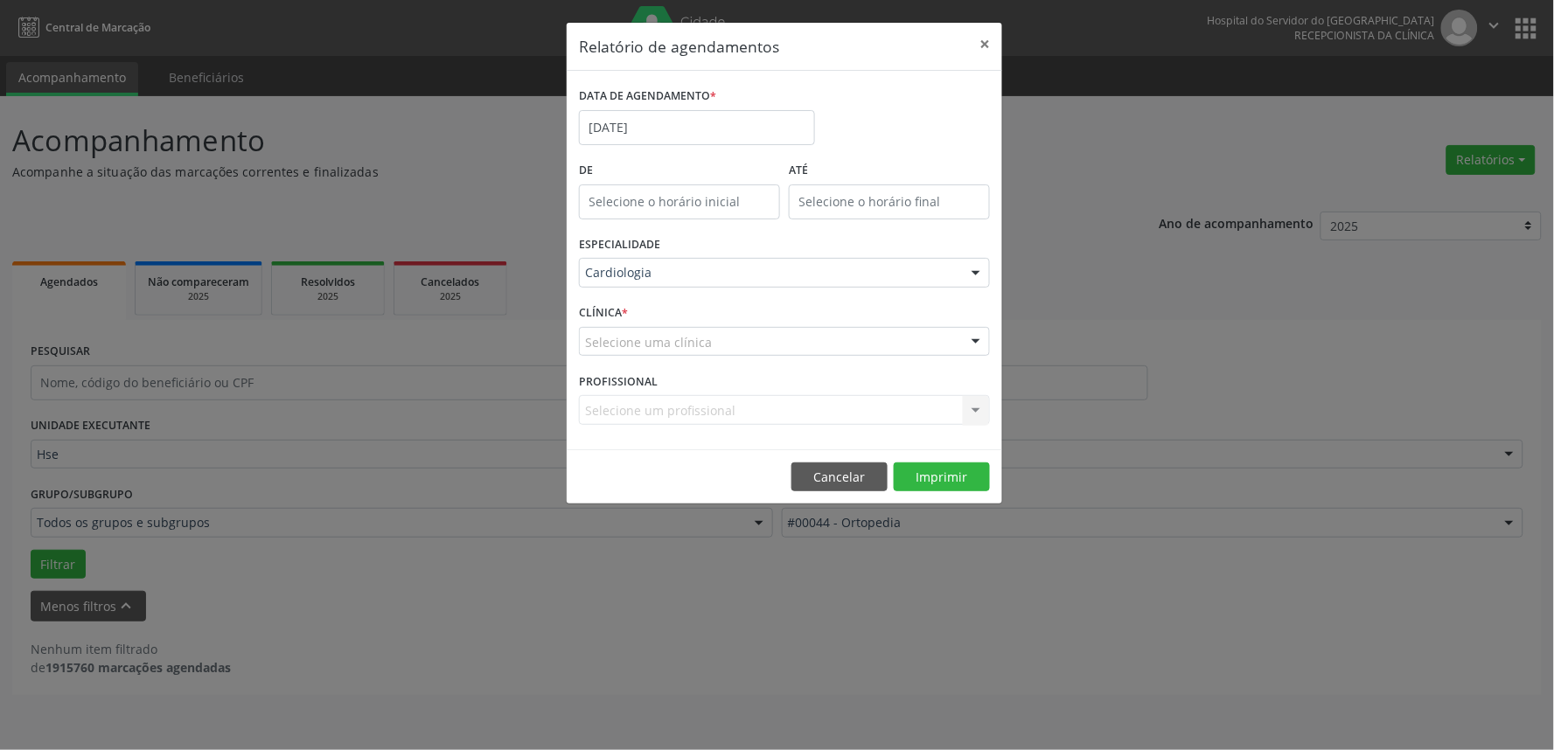
click at [976, 341] on div at bounding box center [976, 343] width 26 height 30
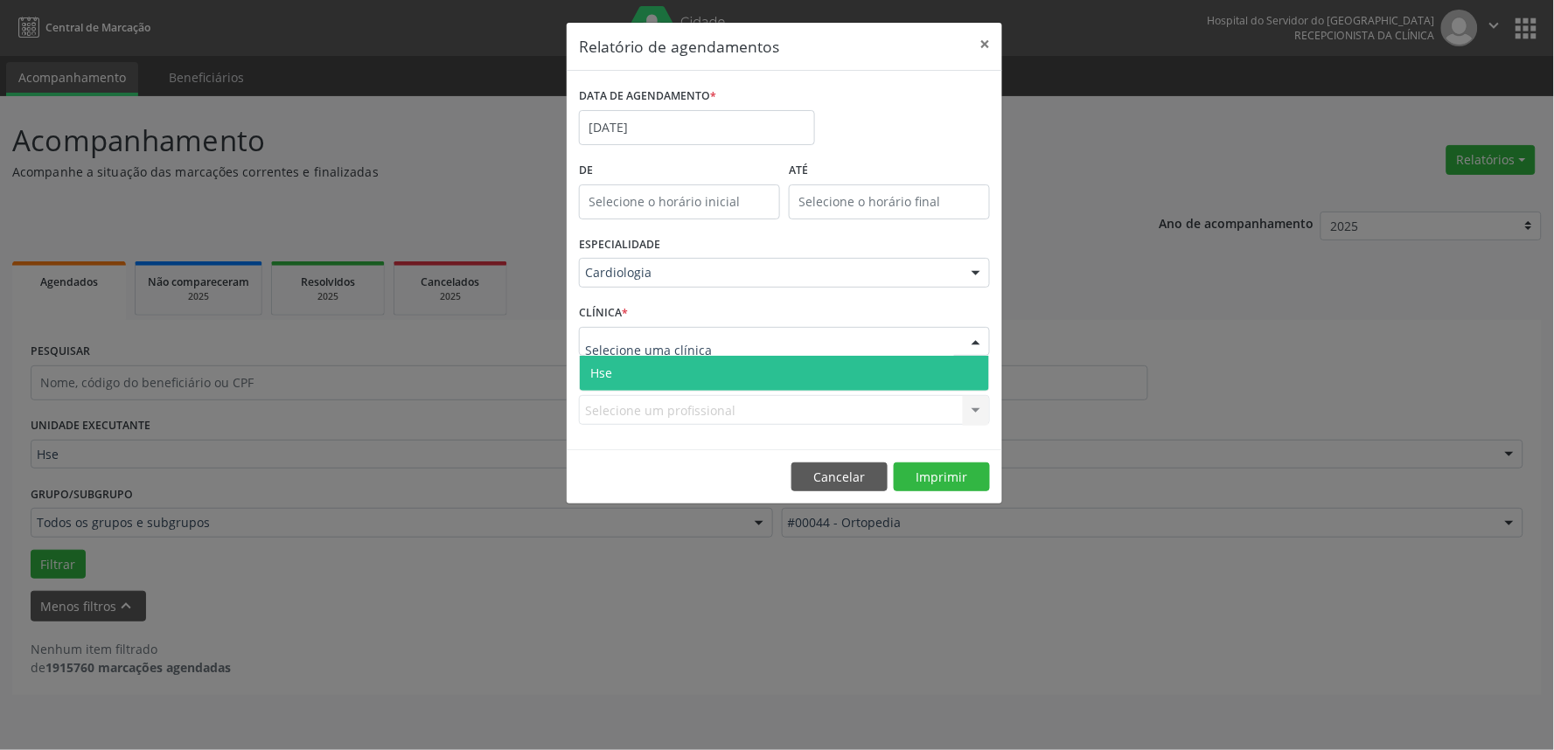
click at [956, 388] on span "Hse" at bounding box center [784, 373] width 409 height 35
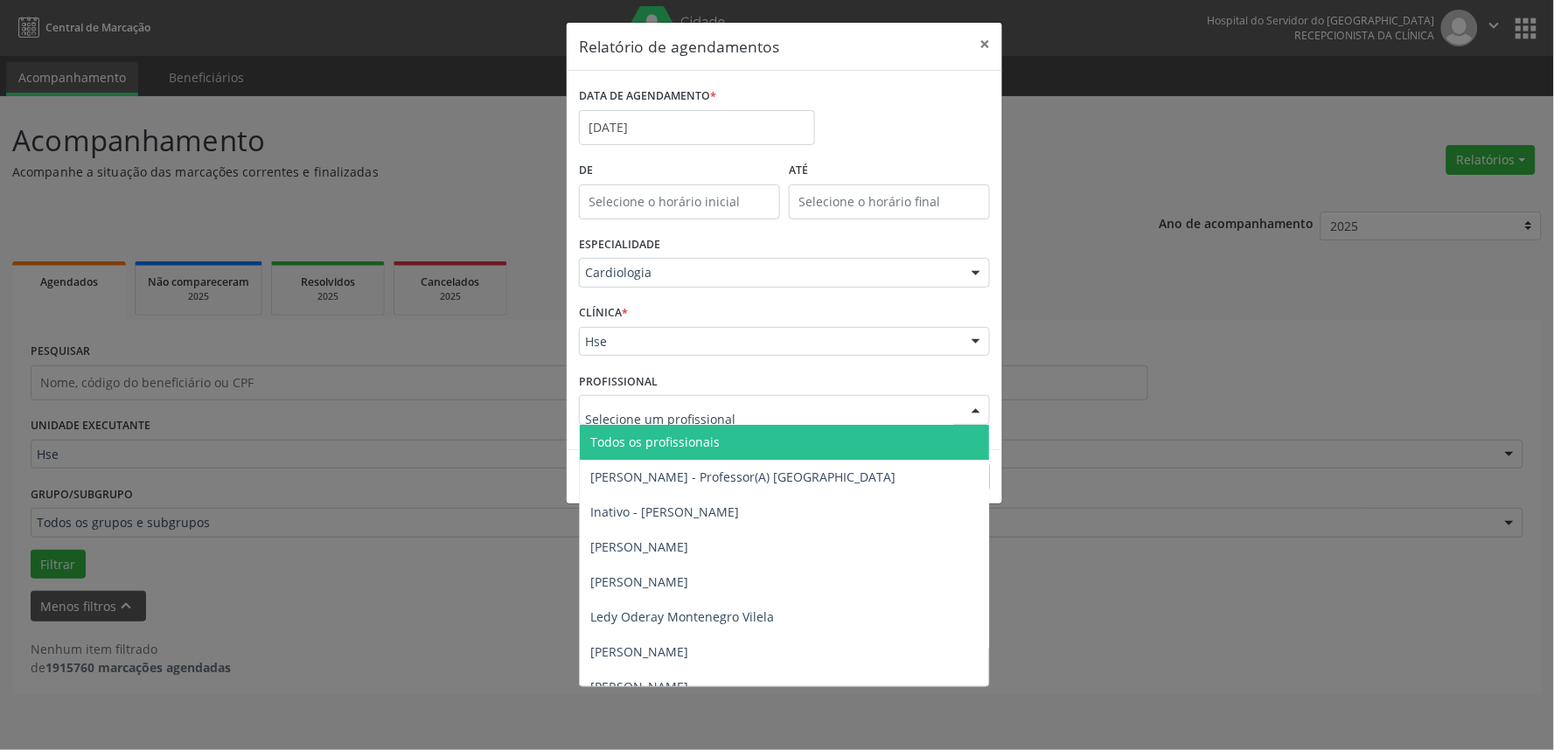
click at [982, 404] on div at bounding box center [976, 411] width 26 height 30
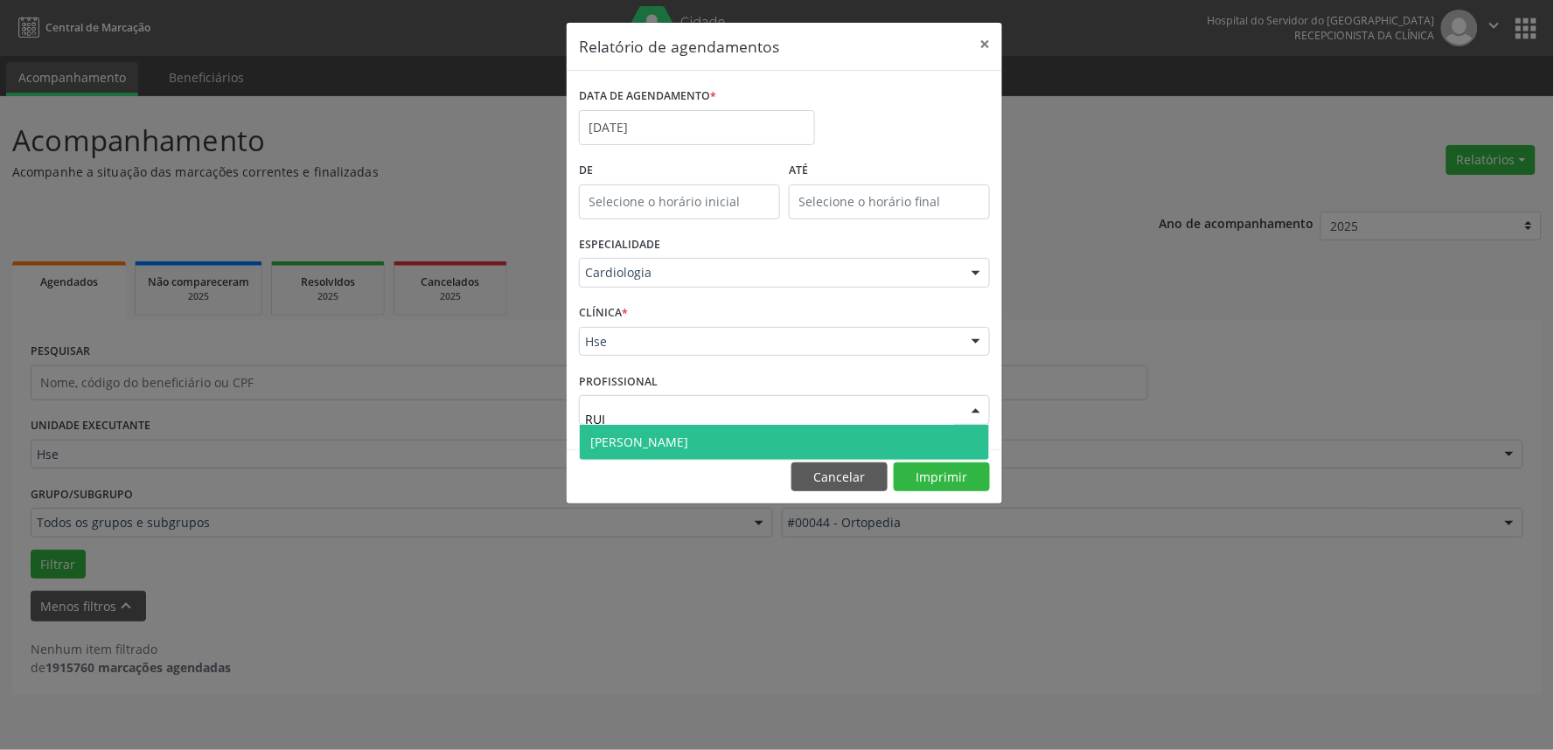
click at [885, 442] on span "[PERSON_NAME]" at bounding box center [784, 442] width 409 height 35
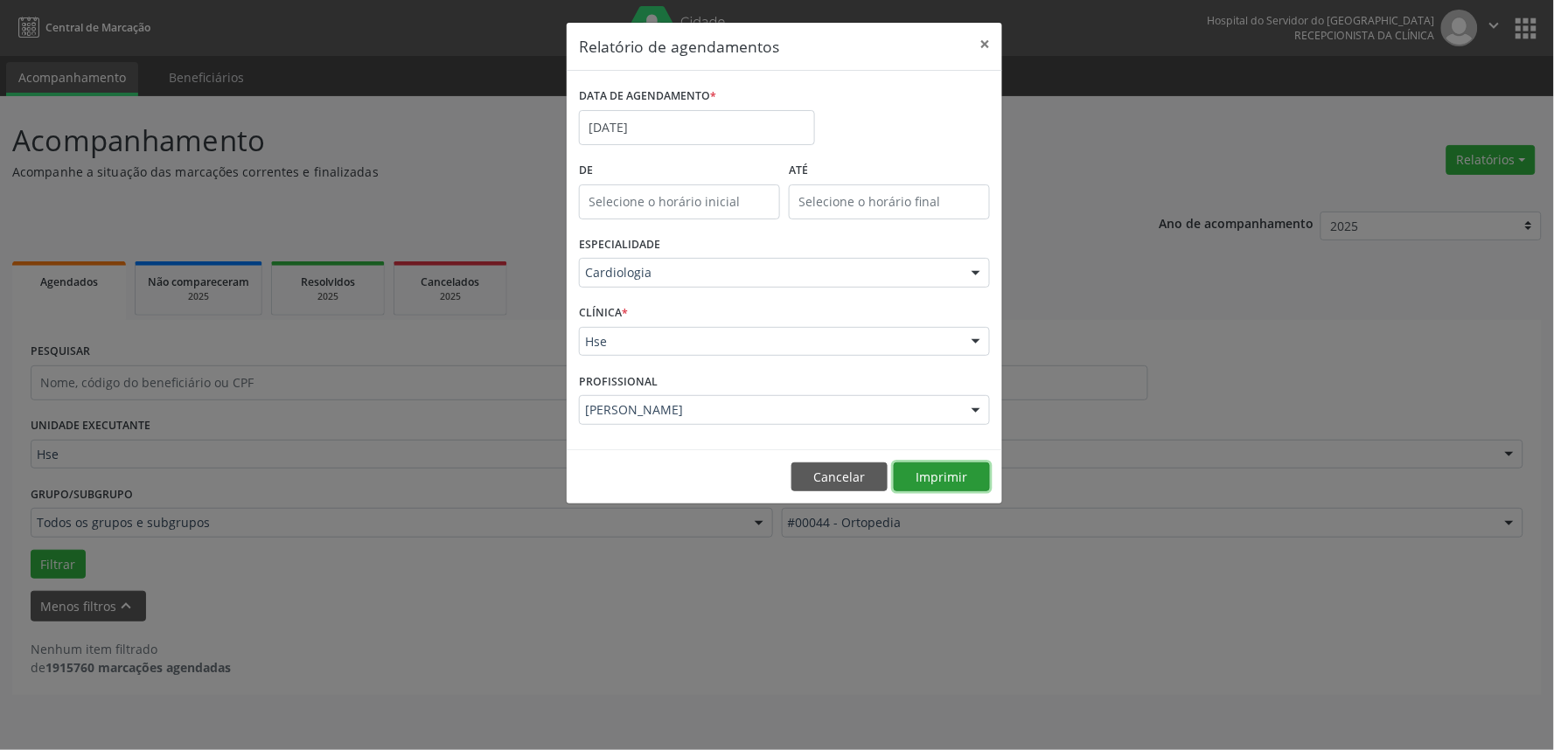
click at [957, 470] on button "Imprimir" at bounding box center [942, 478] width 96 height 30
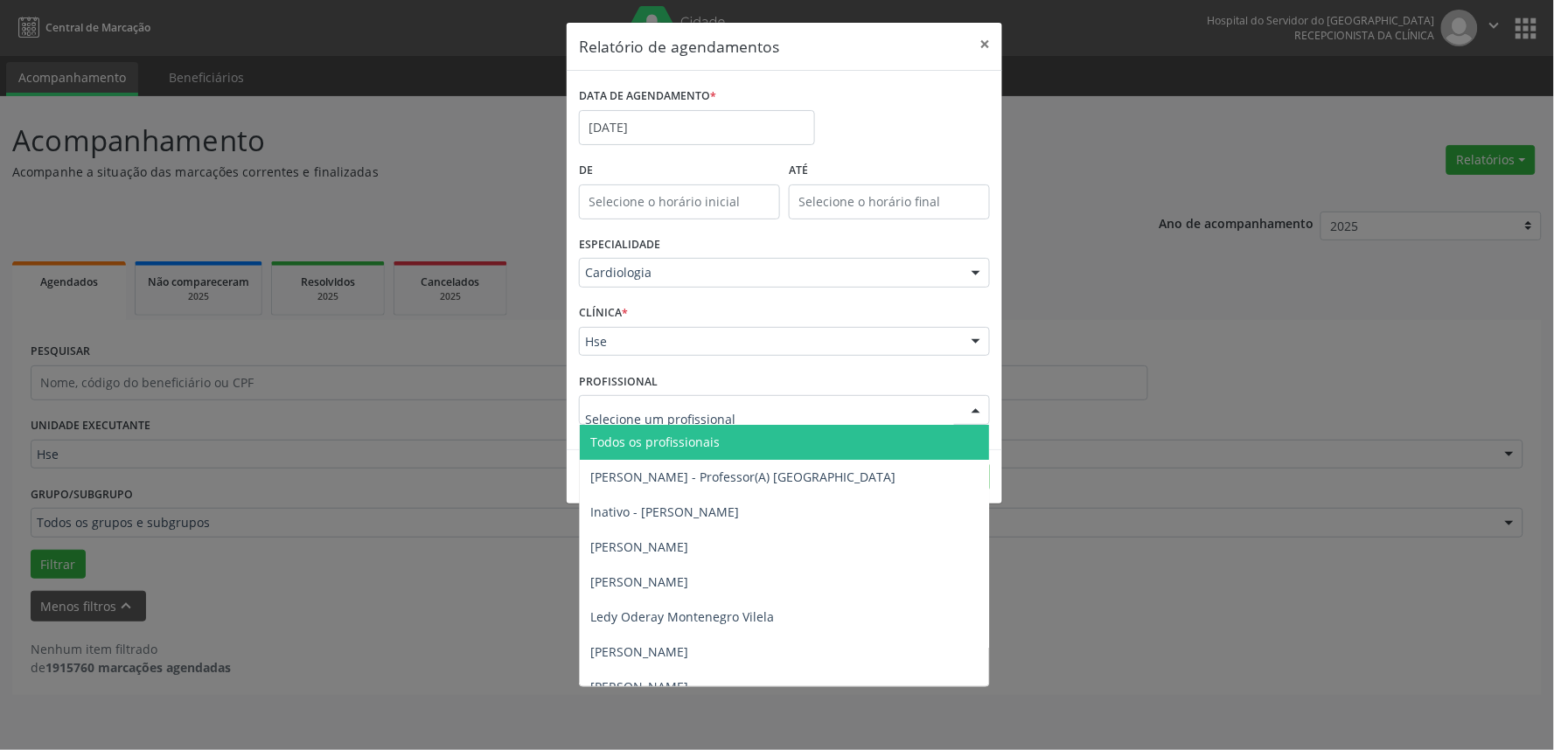
click at [972, 403] on div at bounding box center [976, 411] width 26 height 30
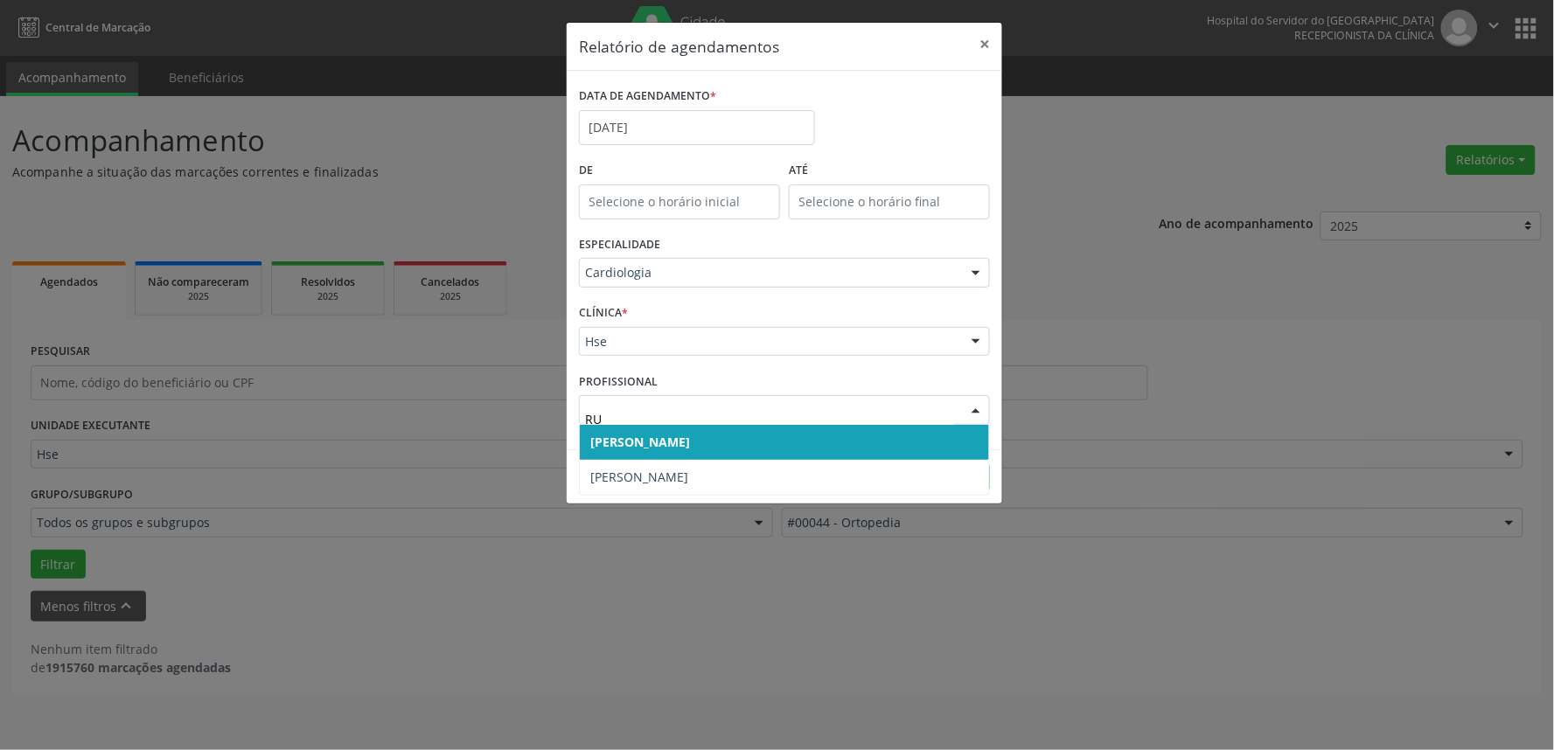
type input "RU"
click at [918, 612] on div "Relatório de agendamentos × DATA DE AGENDAMENTO * [DATE] De ATÉ ESPECIALIDADE C…" at bounding box center [777, 375] width 1554 height 750
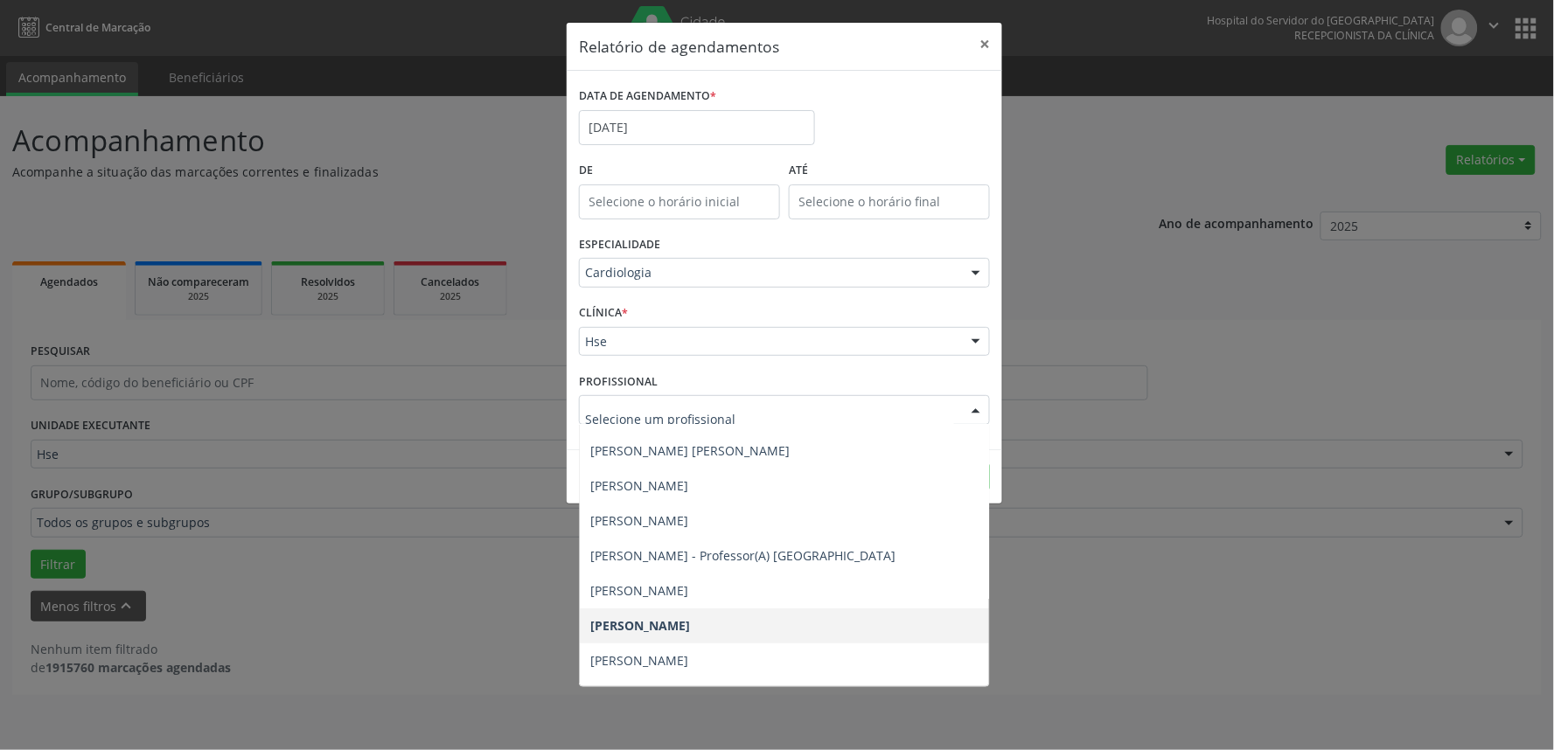
scroll to position [298, 0]
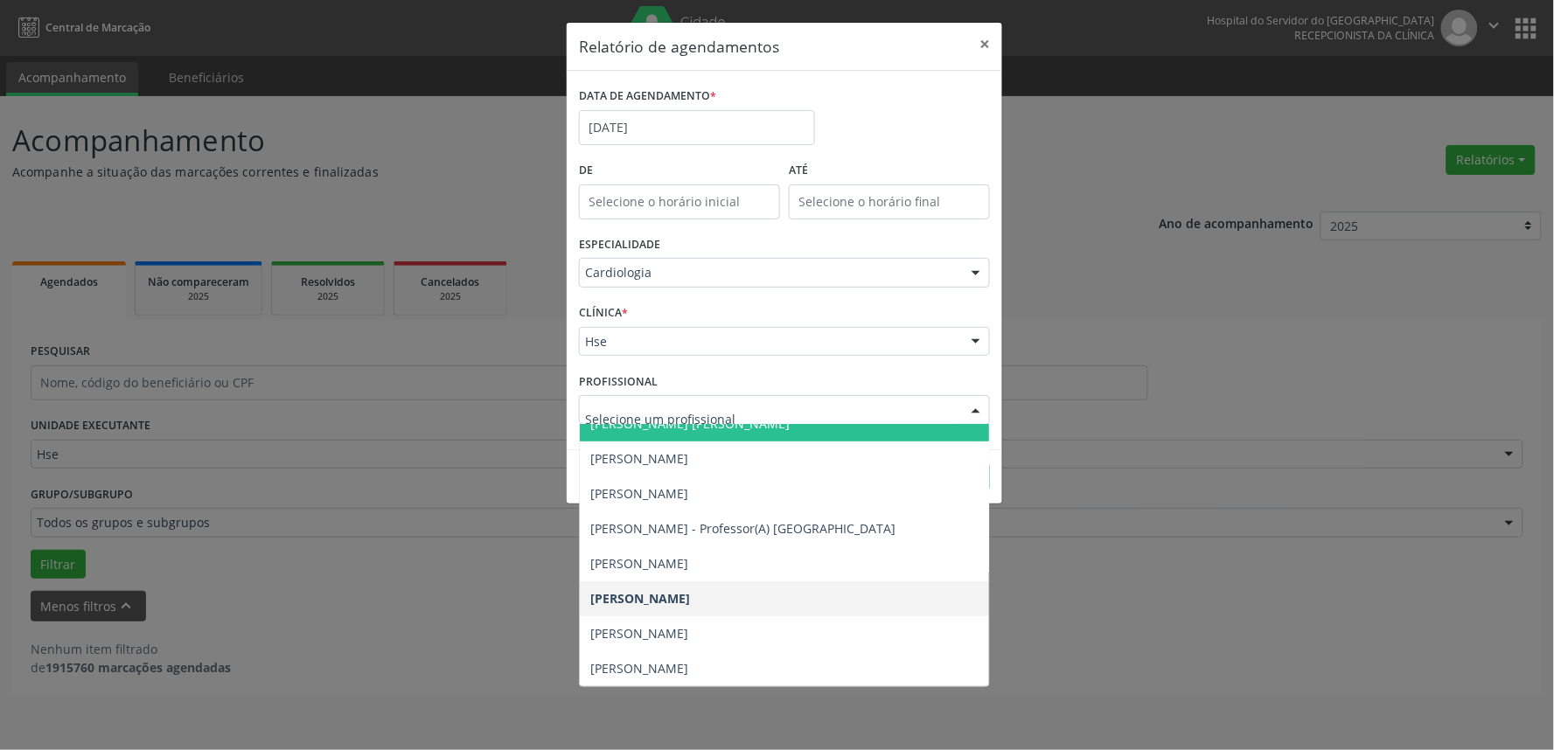
drag, startPoint x: 1132, startPoint y: 500, endPoint x: 1121, endPoint y: 500, distance: 11.4
click at [1131, 500] on div "Relatório de agendamentos × DATA DE AGENDAMENTO * [DATE] De ATÉ ESPECIALIDADE C…" at bounding box center [777, 375] width 1554 height 750
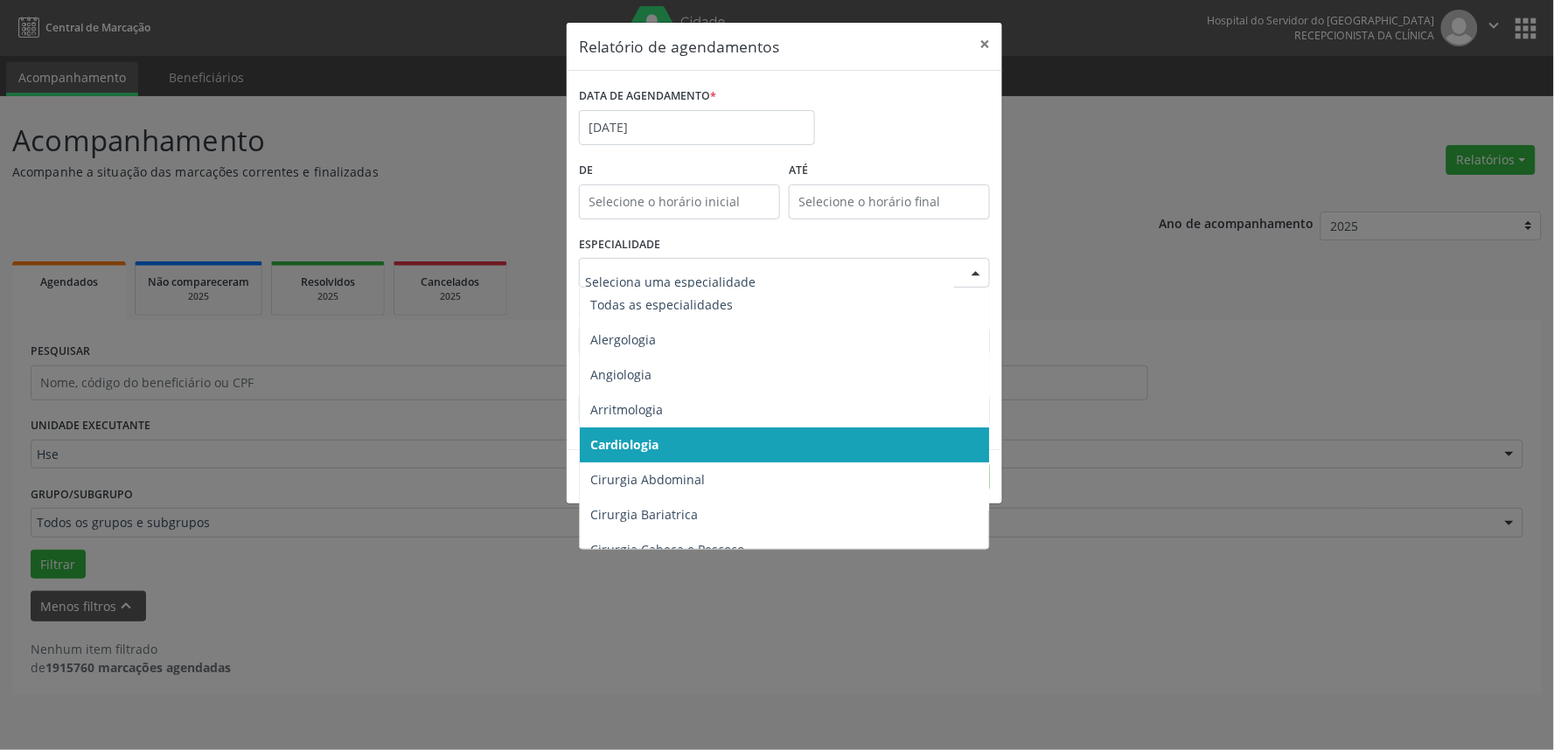
click at [977, 268] on div at bounding box center [976, 274] width 26 height 30
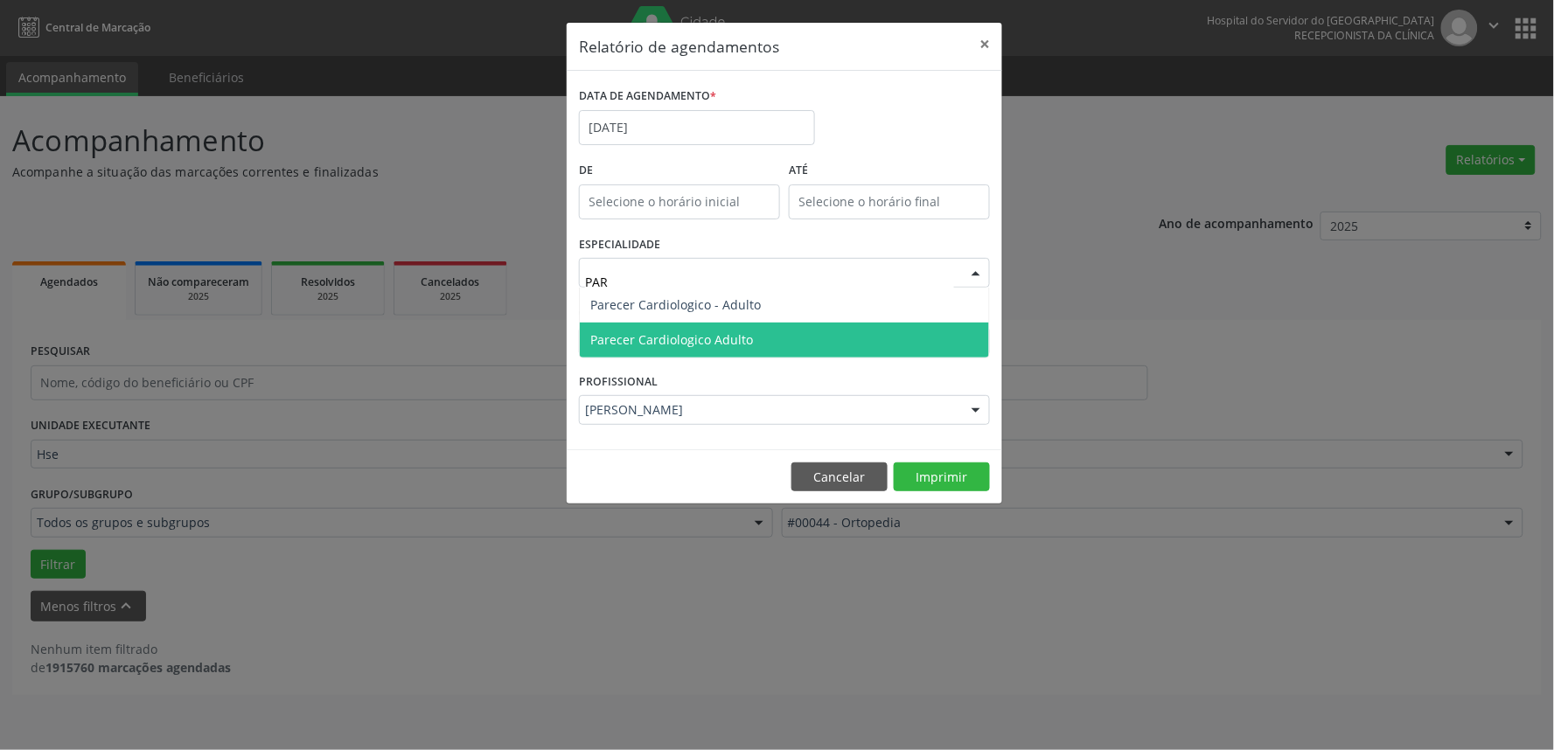
type input "PARE"
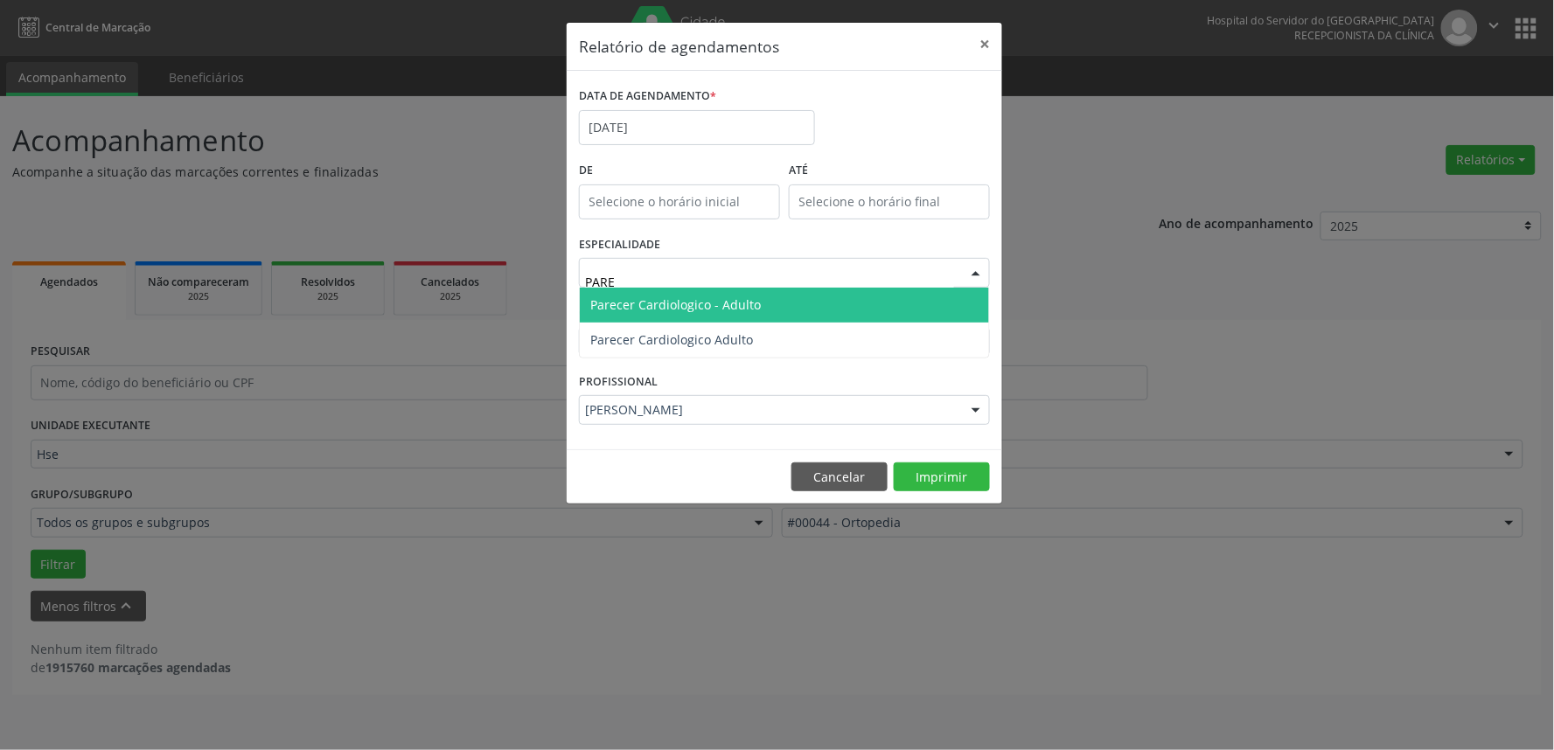
click at [794, 310] on span "Parecer Cardiologico - Adulto" at bounding box center [784, 305] width 409 height 35
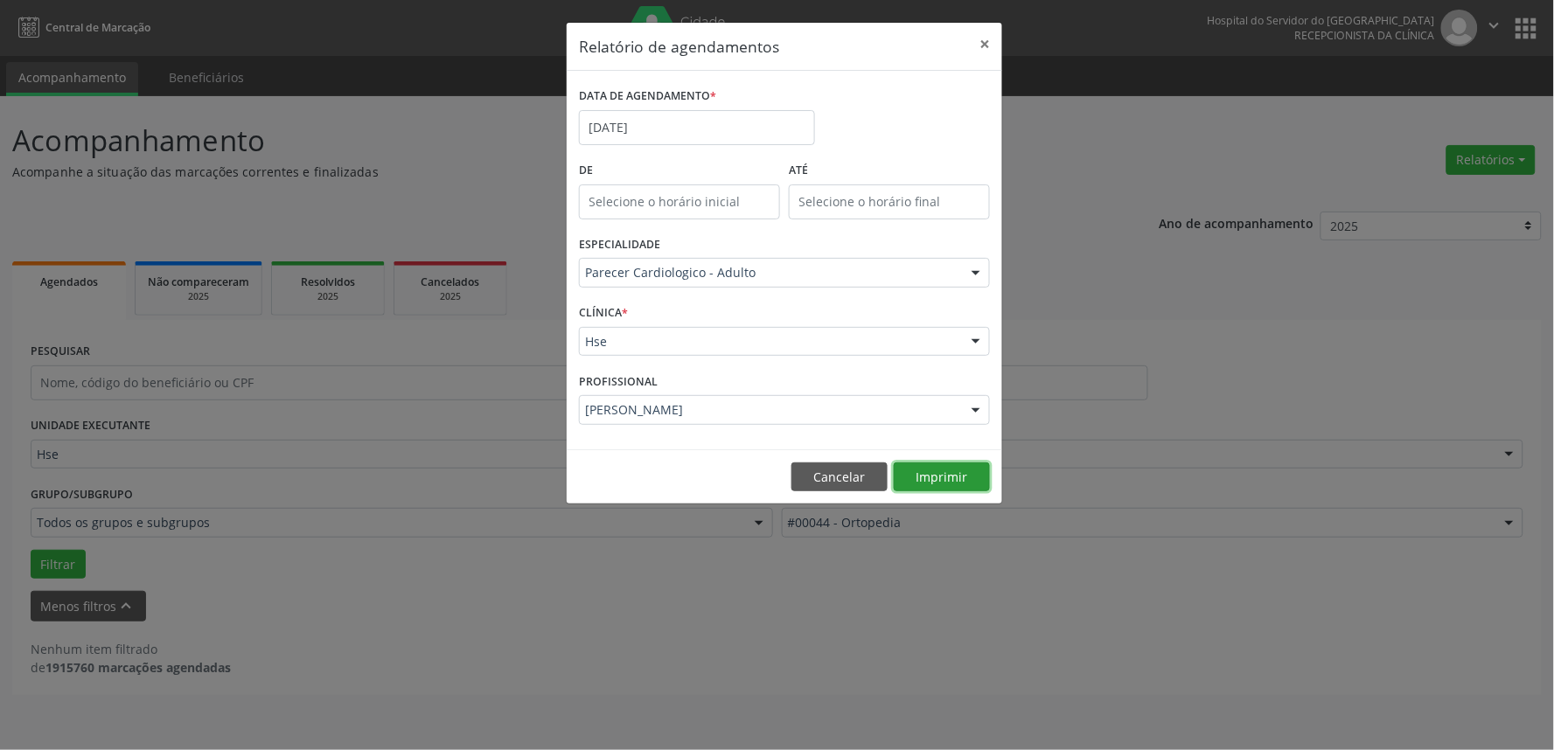
click at [950, 470] on button "Imprimir" at bounding box center [942, 478] width 96 height 30
